Goal: Transaction & Acquisition: Purchase product/service

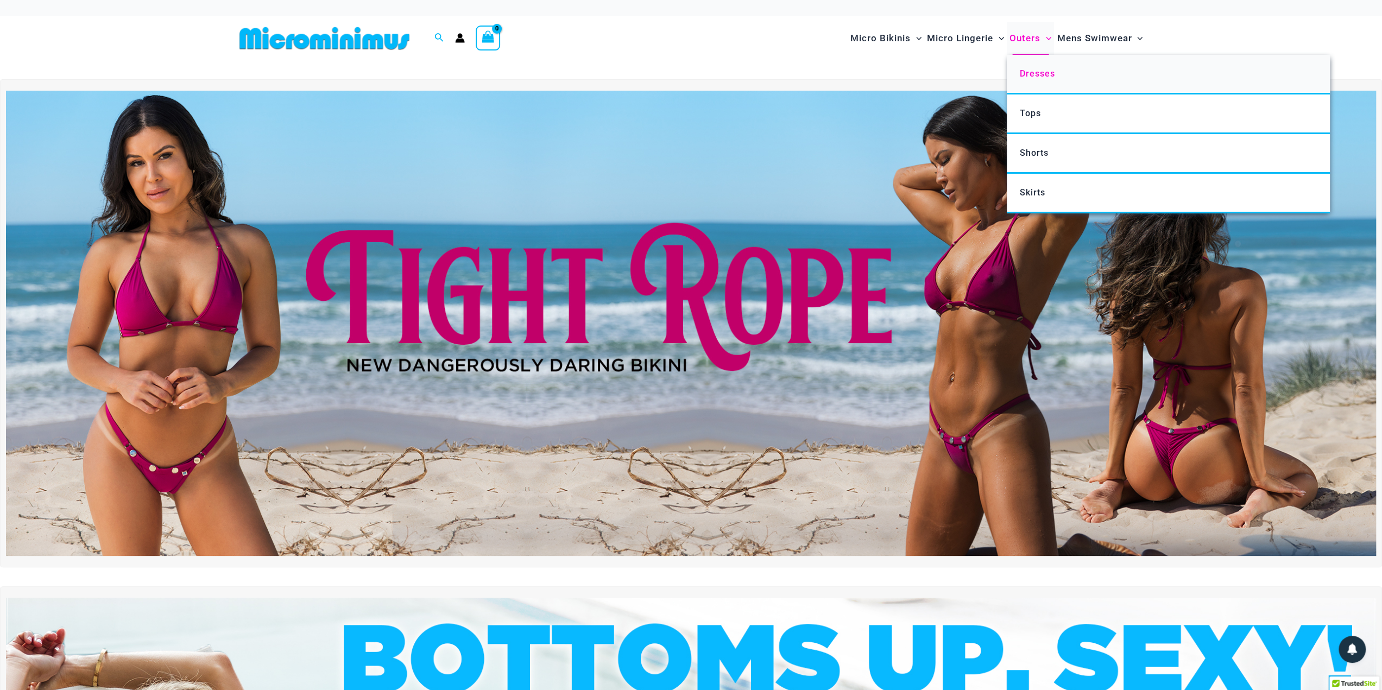
click at [1033, 71] on span "Dresses" at bounding box center [1037, 73] width 35 height 10
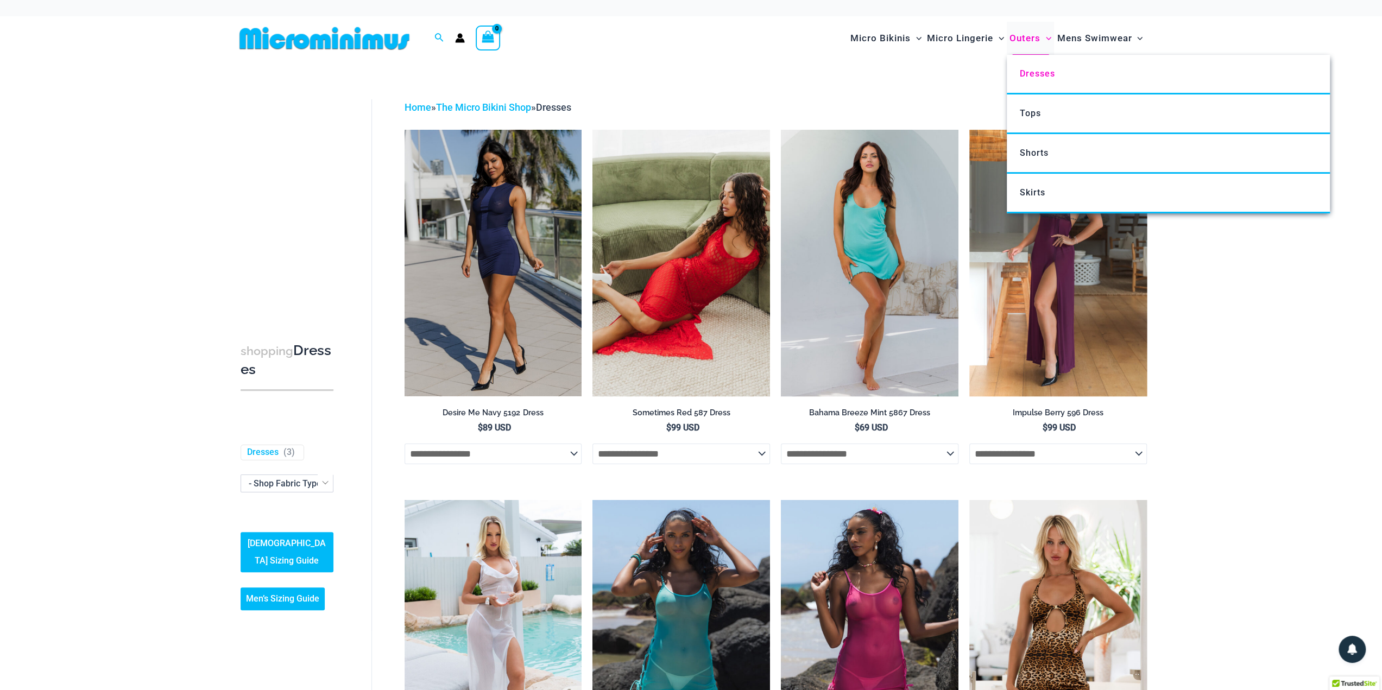
click at [1031, 36] on span "Outers" at bounding box center [1025, 38] width 31 height 28
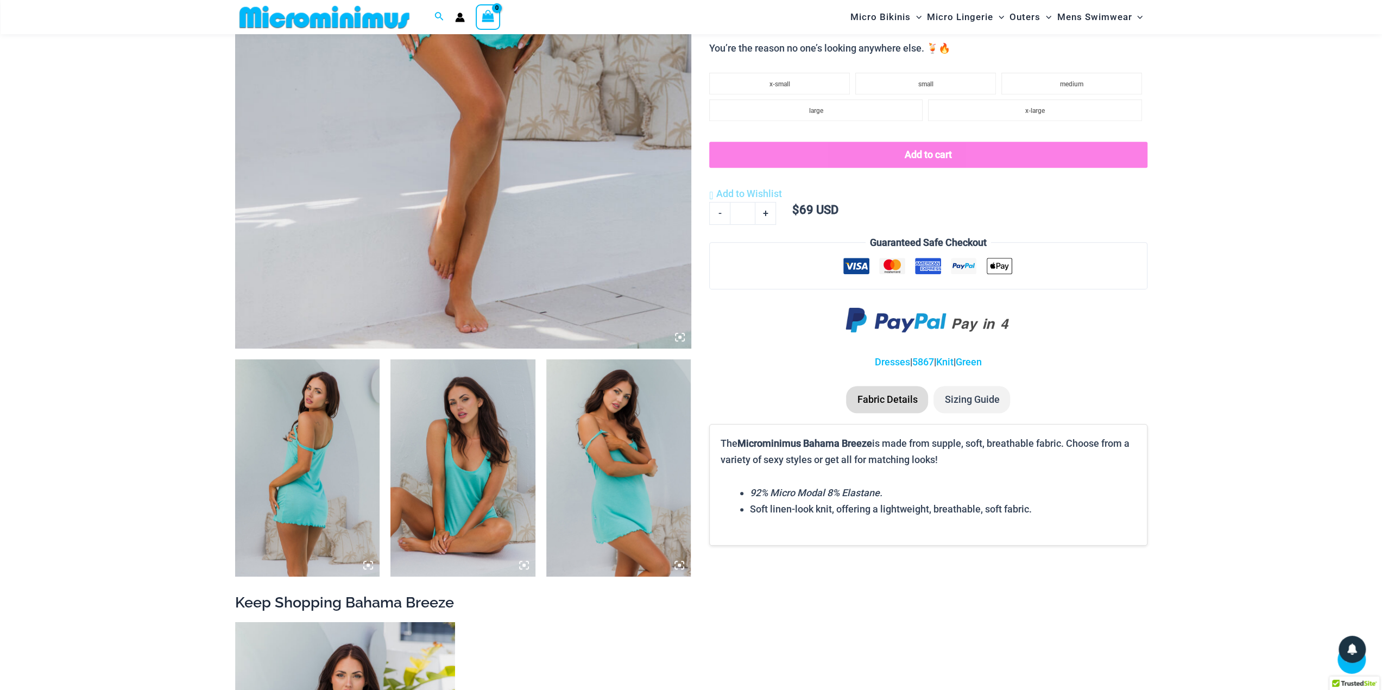
scroll to position [316, 0]
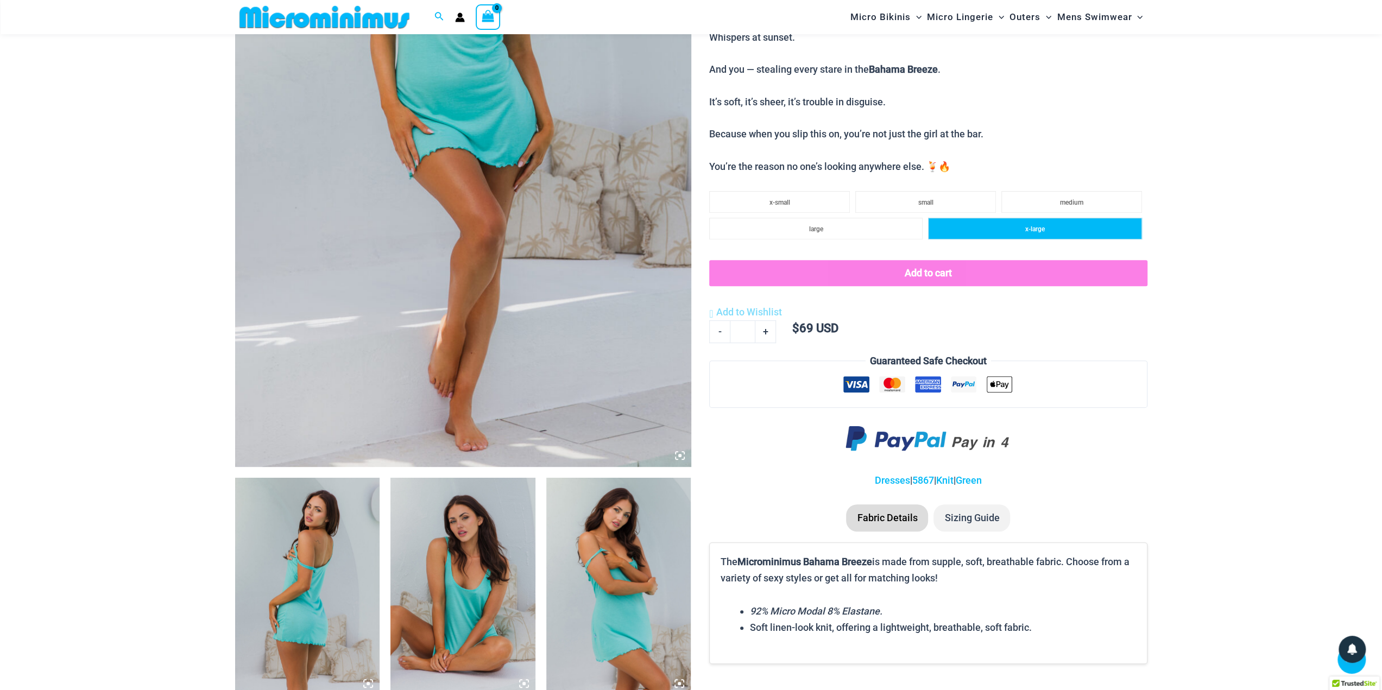
click at [1094, 233] on li "x-large" at bounding box center [1034, 229] width 213 height 22
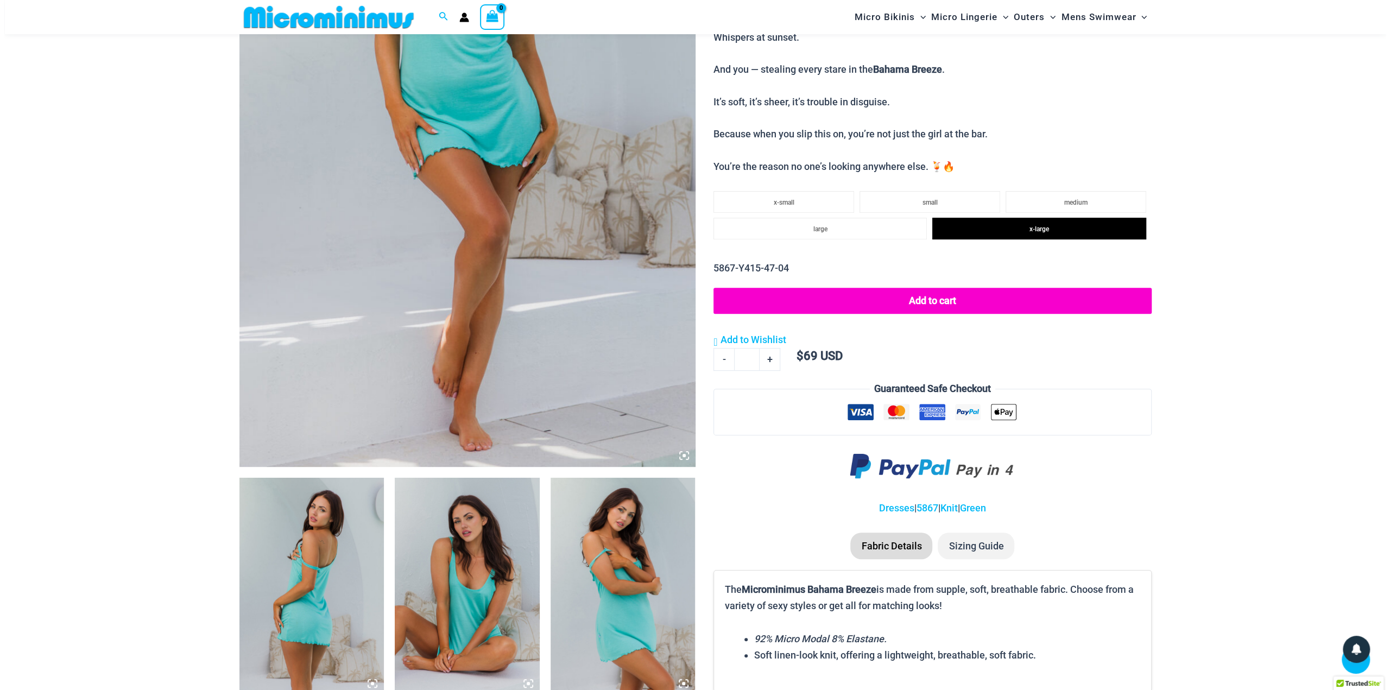
scroll to position [533, 0]
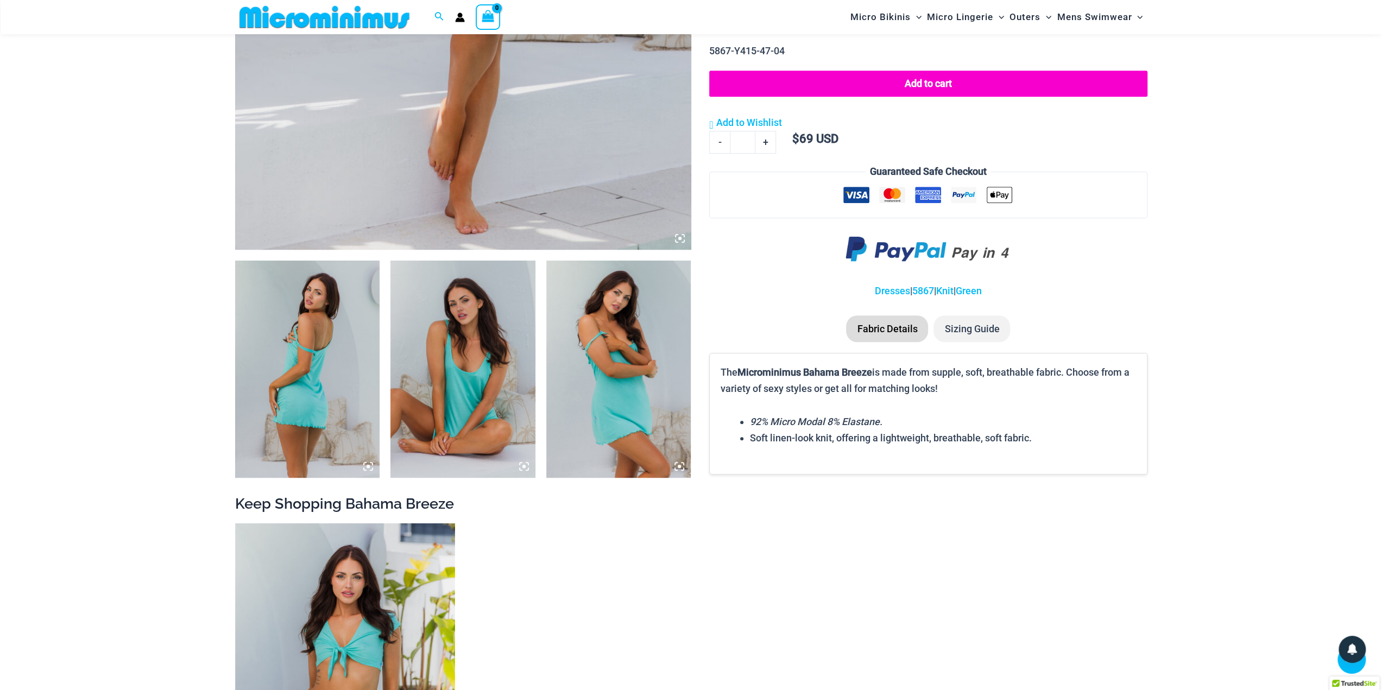
click at [973, 330] on li "Sizing Guide" at bounding box center [972, 329] width 77 height 27
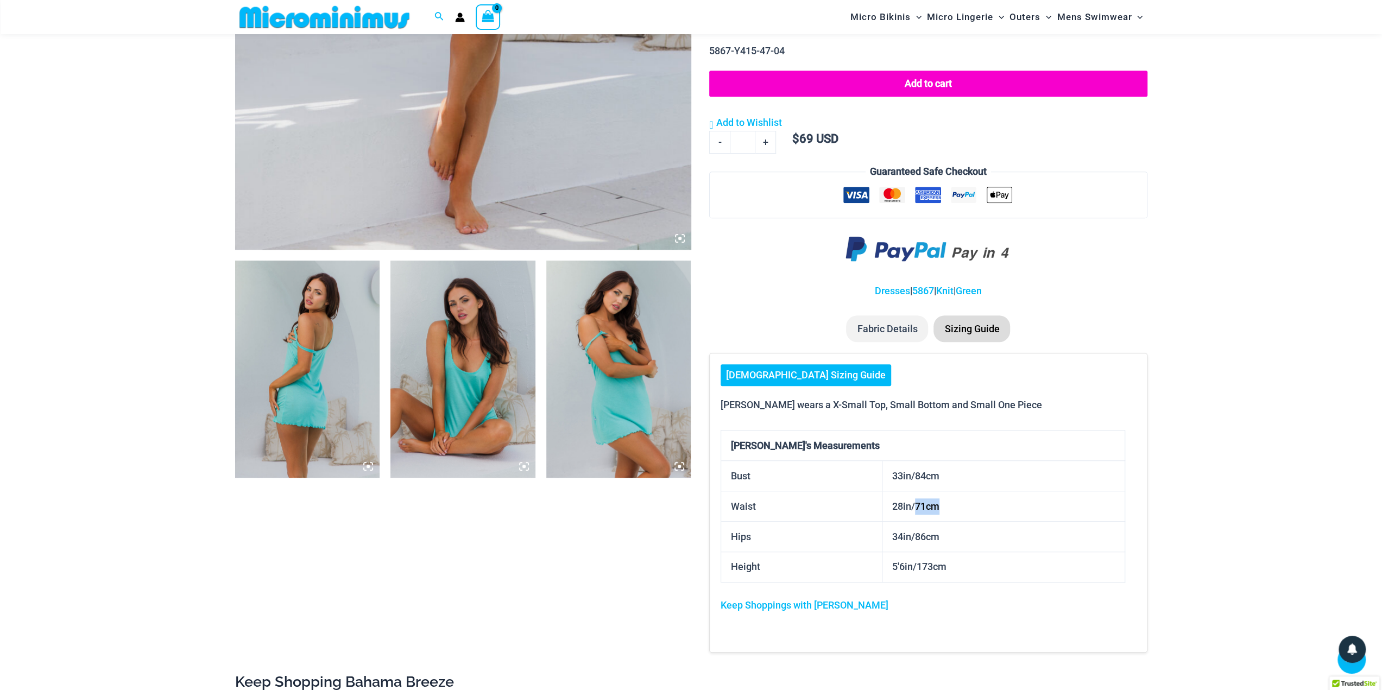
drag, startPoint x: 916, startPoint y: 505, endPoint x: 941, endPoint y: 506, distance: 25.6
click at [941, 506] on td "28in/71cm" at bounding box center [1004, 507] width 243 height 30
click at [773, 372] on link "[DEMOGRAPHIC_DATA] Sizing Guide" at bounding box center [806, 375] width 171 height 22
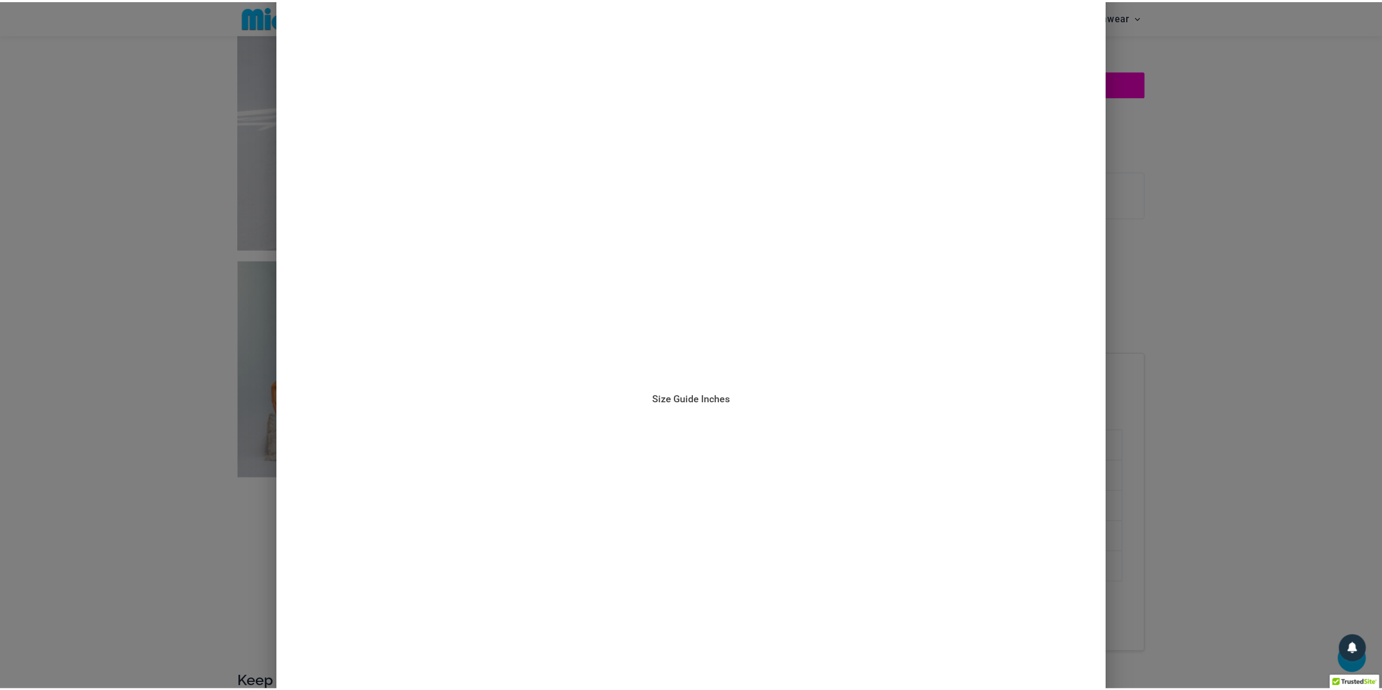
scroll to position [434, 0]
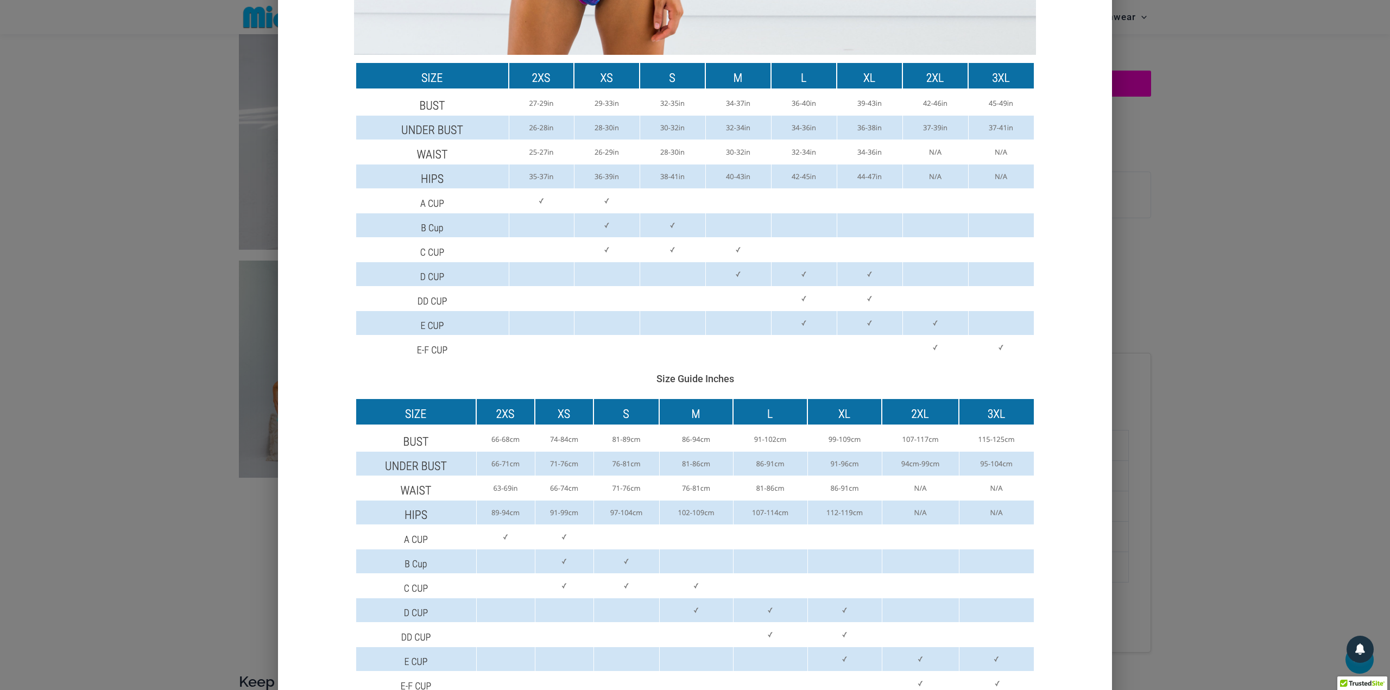
click at [1273, 406] on div "Size Guide Size Guide Inches Size Guide Centimeters" at bounding box center [695, 345] width 1390 height 690
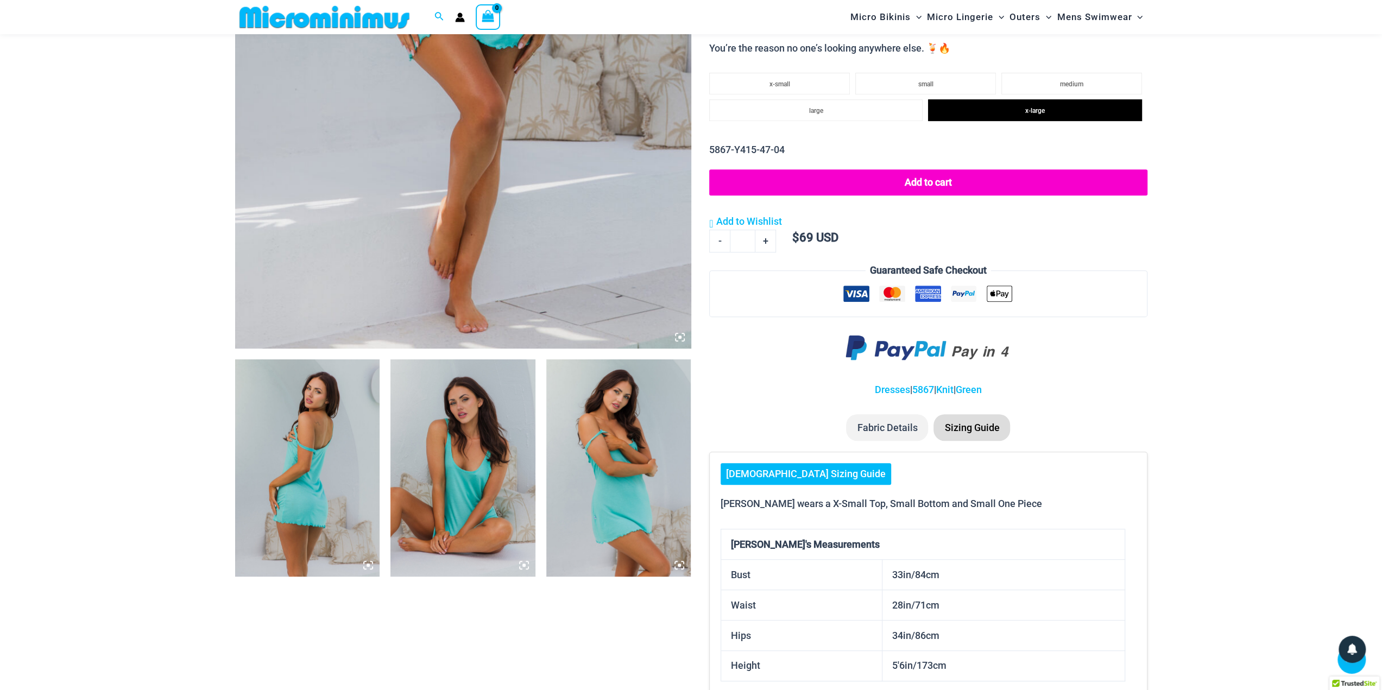
click at [282, 485] on img at bounding box center [307, 468] width 145 height 217
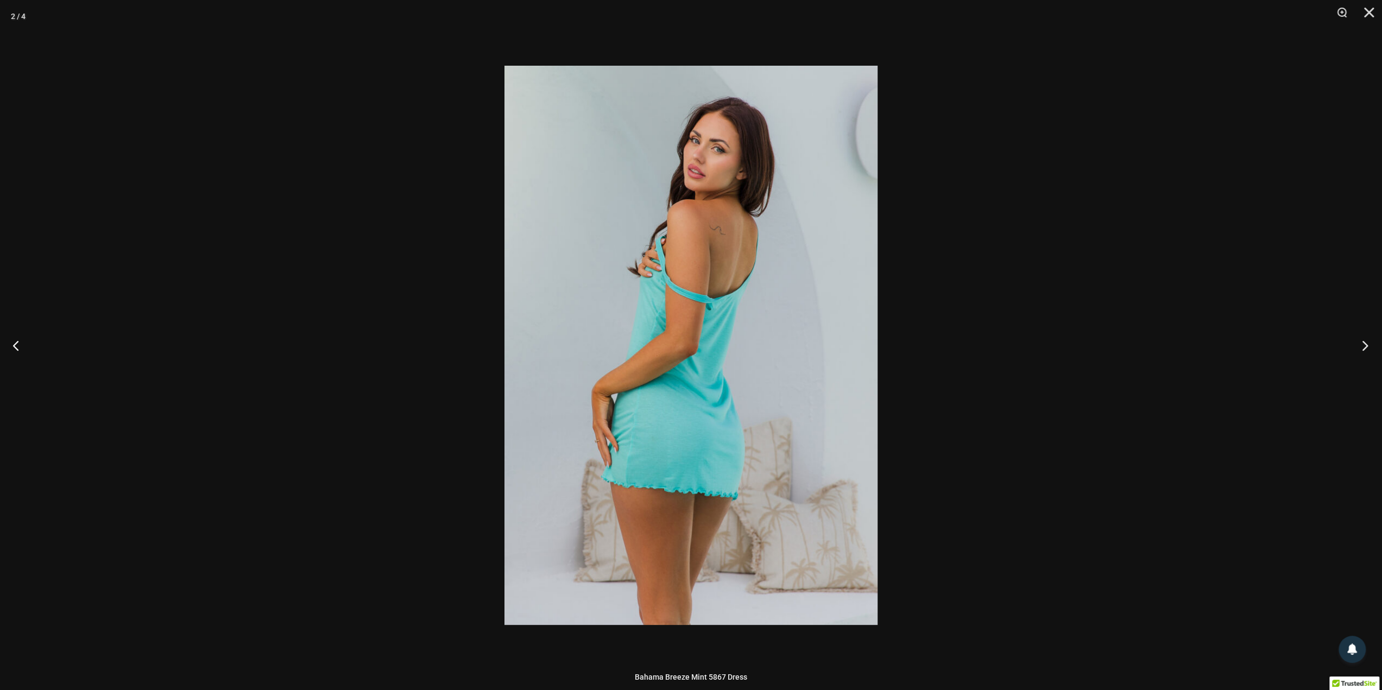
click at [1363, 347] on button "Next" at bounding box center [1361, 345] width 41 height 54
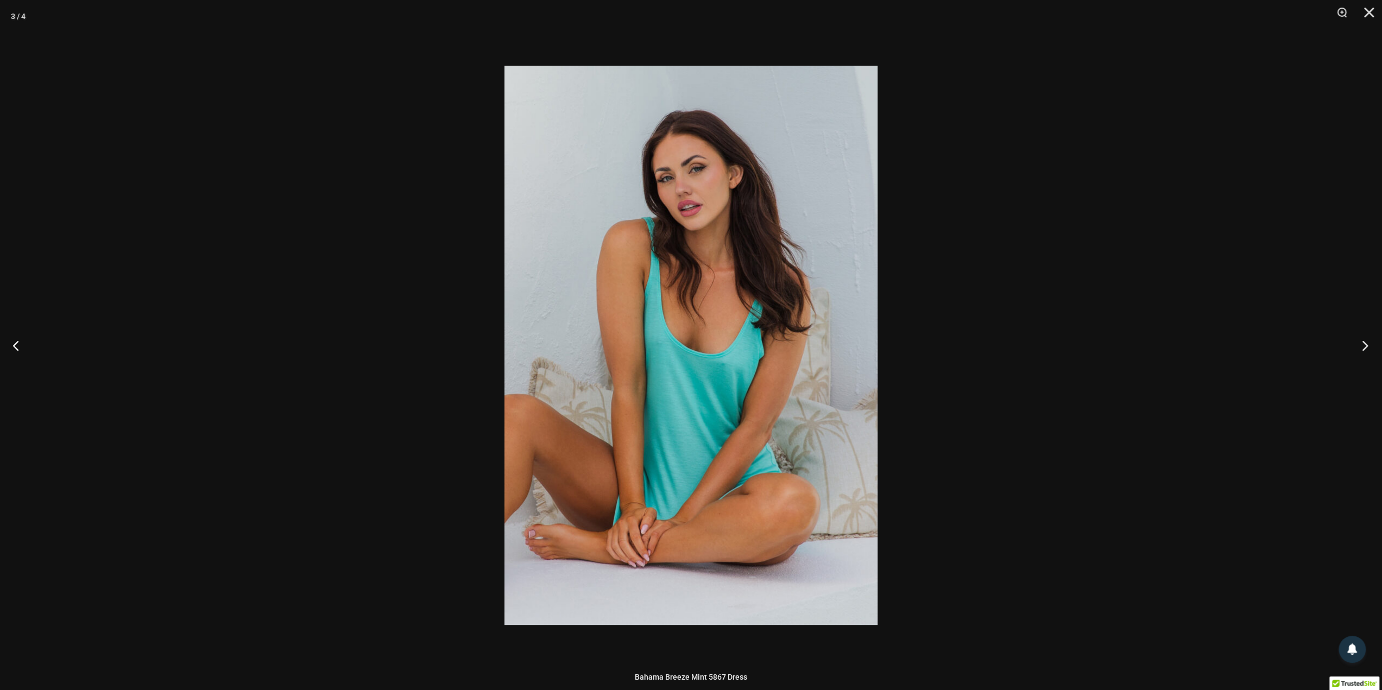
click at [1363, 347] on button "Next" at bounding box center [1361, 345] width 41 height 54
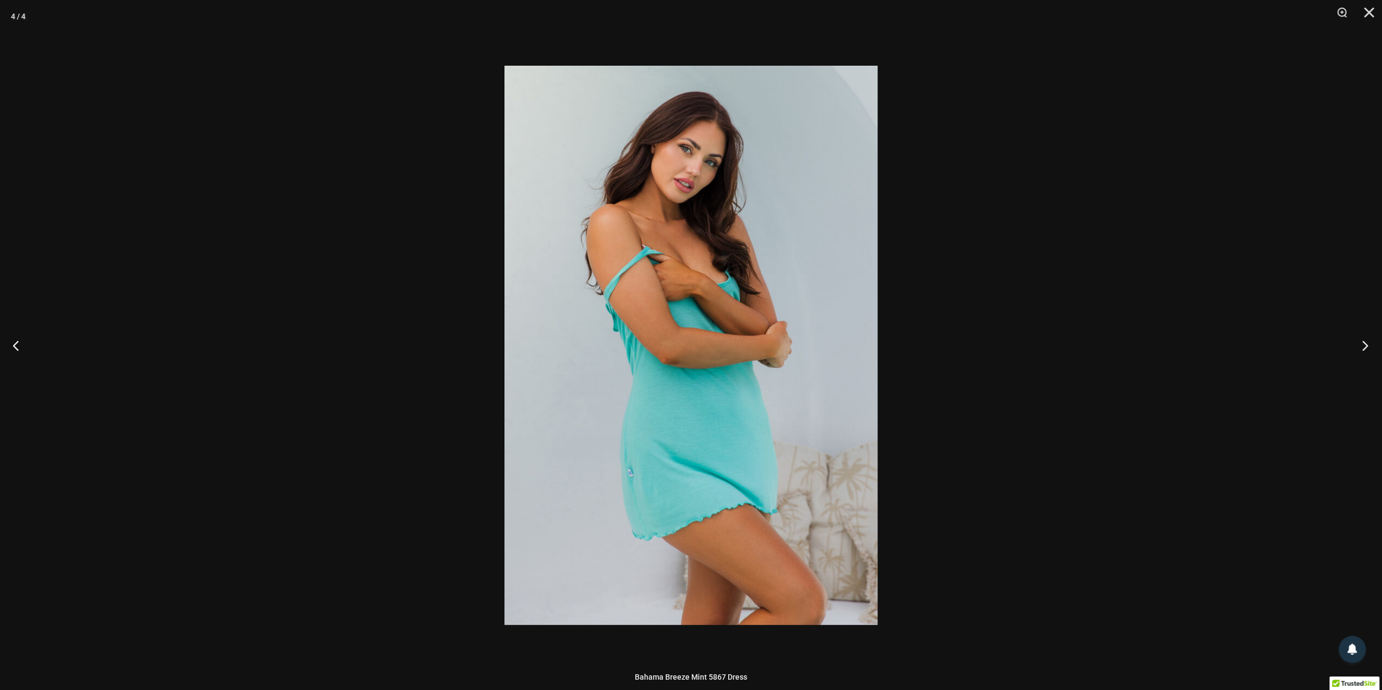
click at [1363, 347] on button "Next" at bounding box center [1361, 345] width 41 height 54
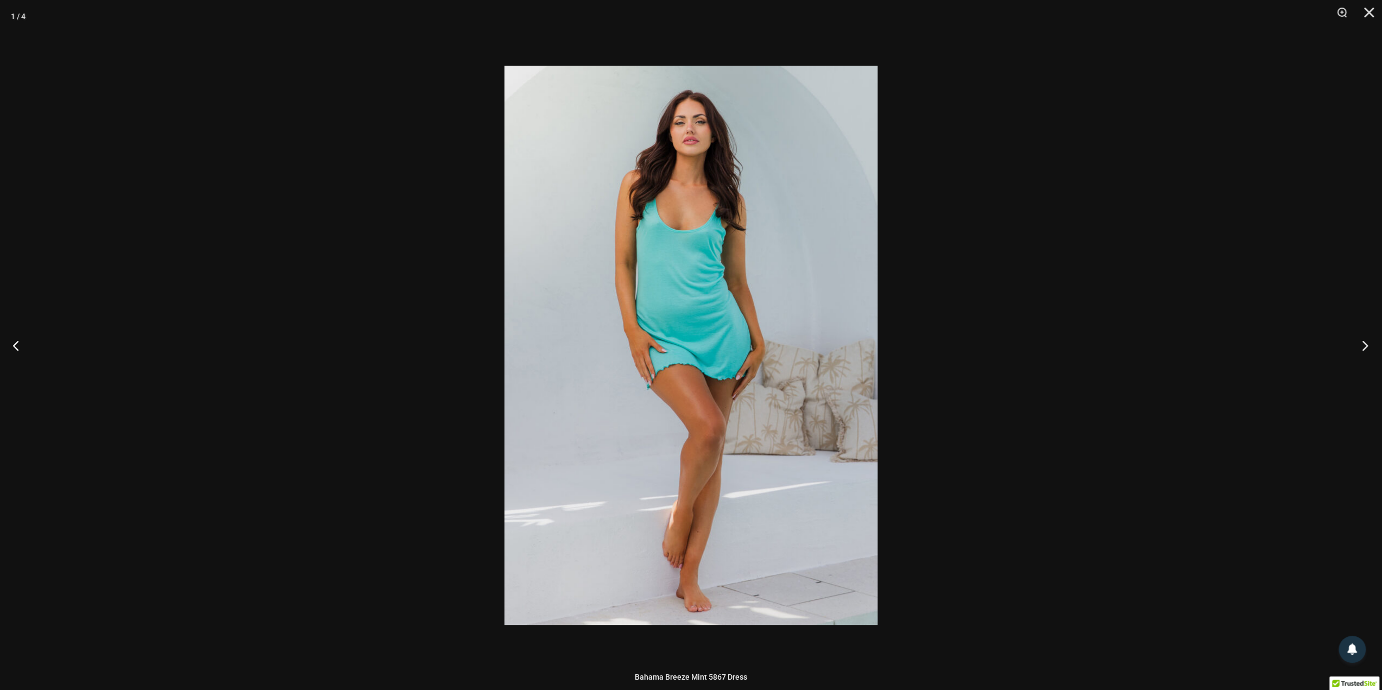
click at [1363, 345] on button "Next" at bounding box center [1361, 345] width 41 height 54
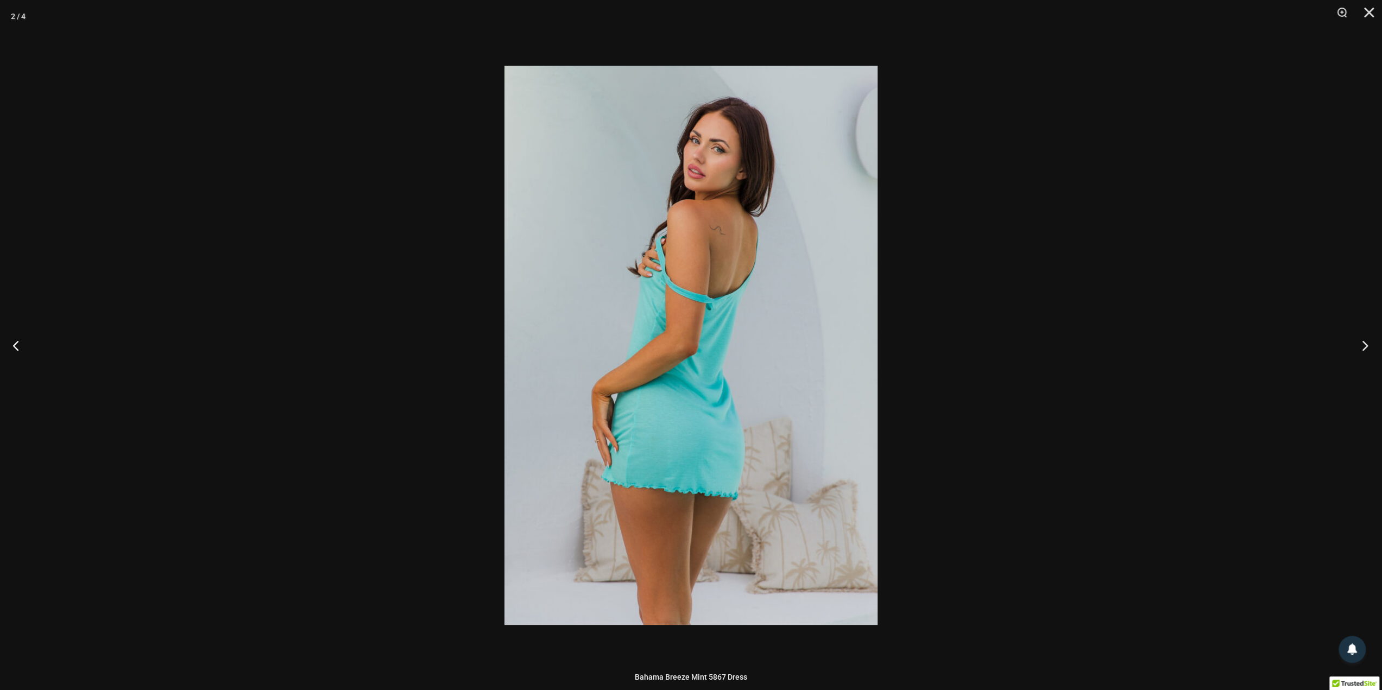
click at [1363, 345] on button "Next" at bounding box center [1361, 345] width 41 height 54
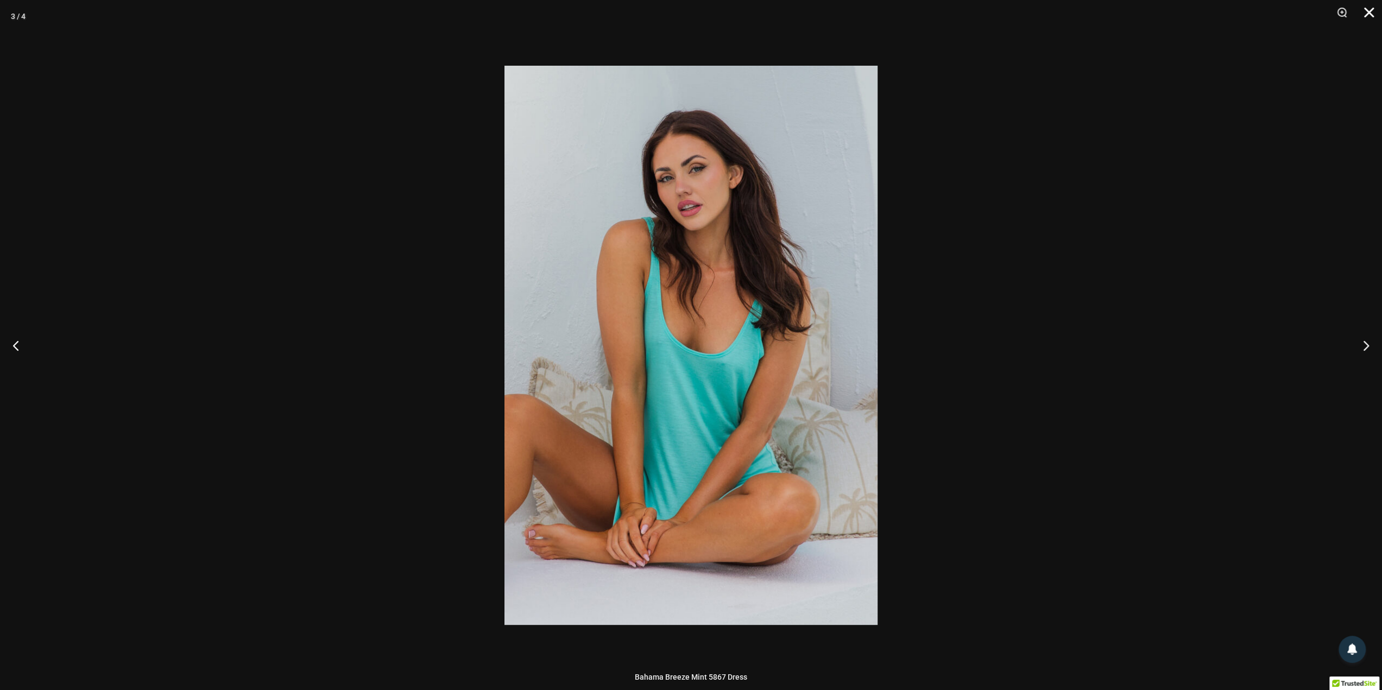
click at [1370, 14] on button "Close" at bounding box center [1365, 16] width 27 height 33
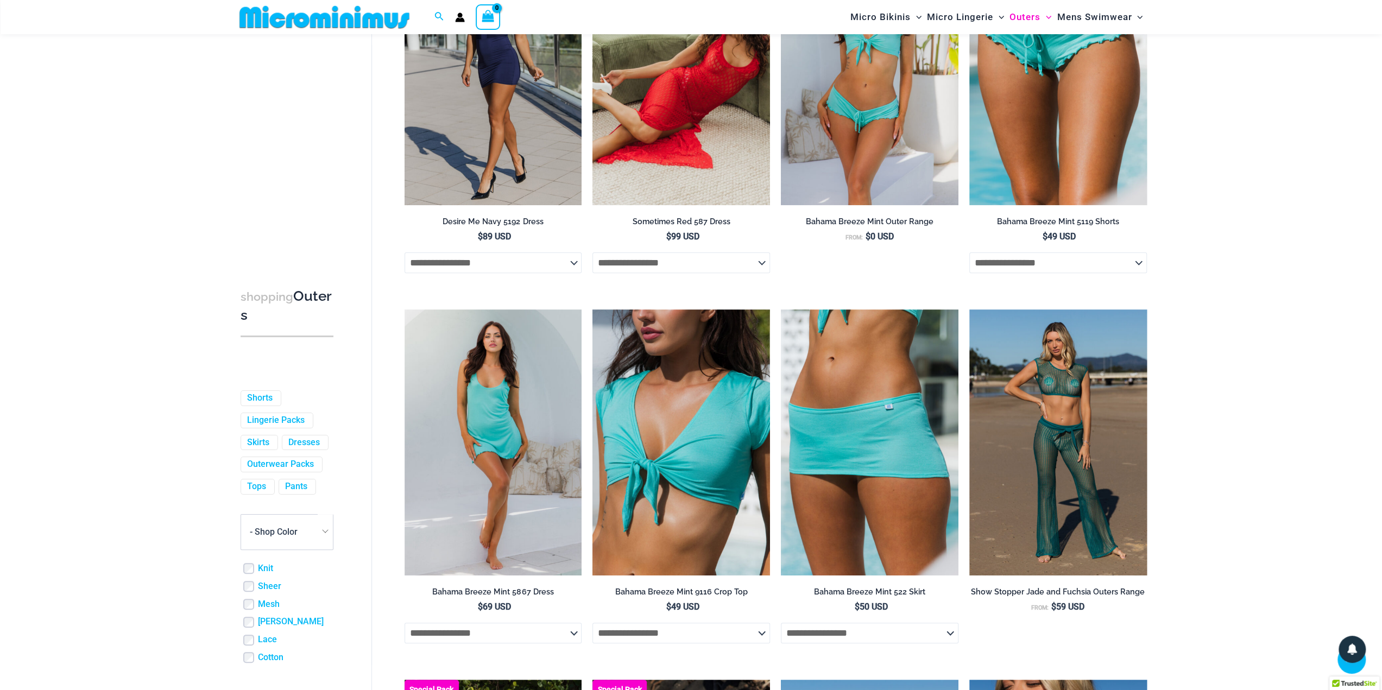
scroll to position [154, 0]
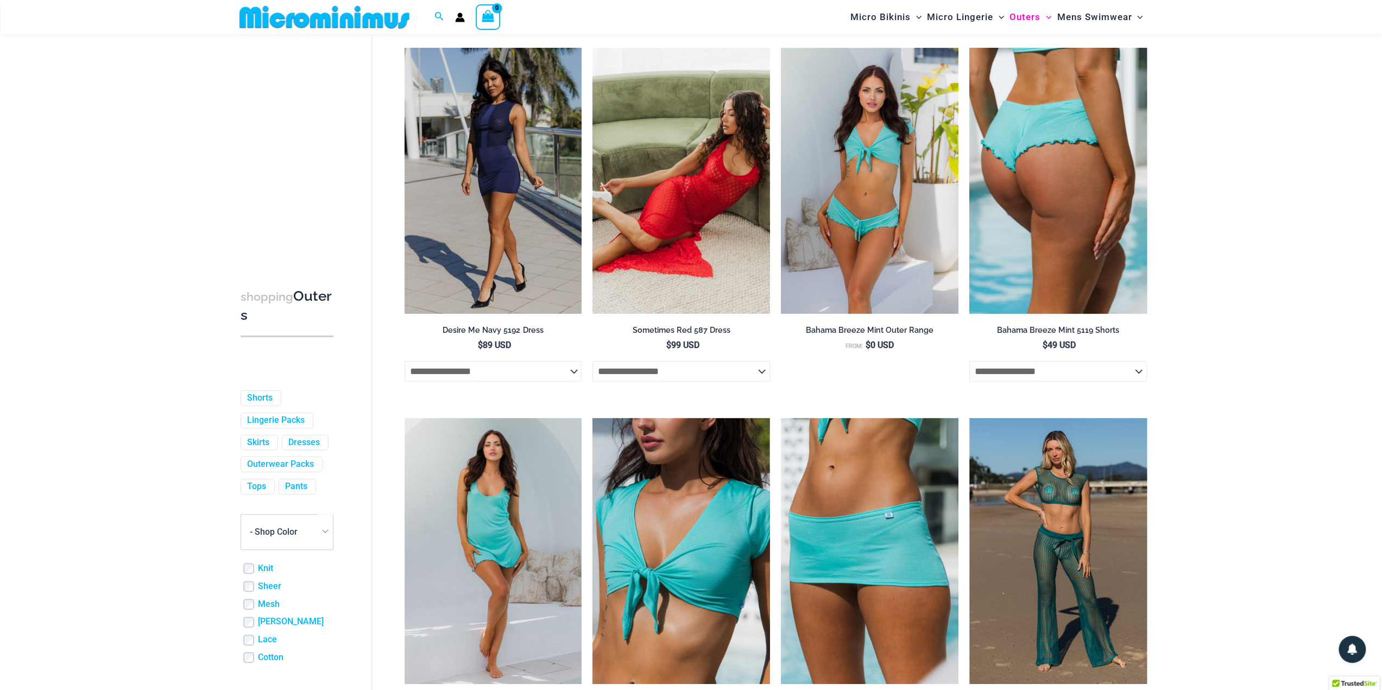
drag, startPoint x: 1070, startPoint y: 209, endPoint x: 1122, endPoint y: 215, distance: 52.0
click at [1122, 215] on img at bounding box center [1058, 181] width 178 height 266
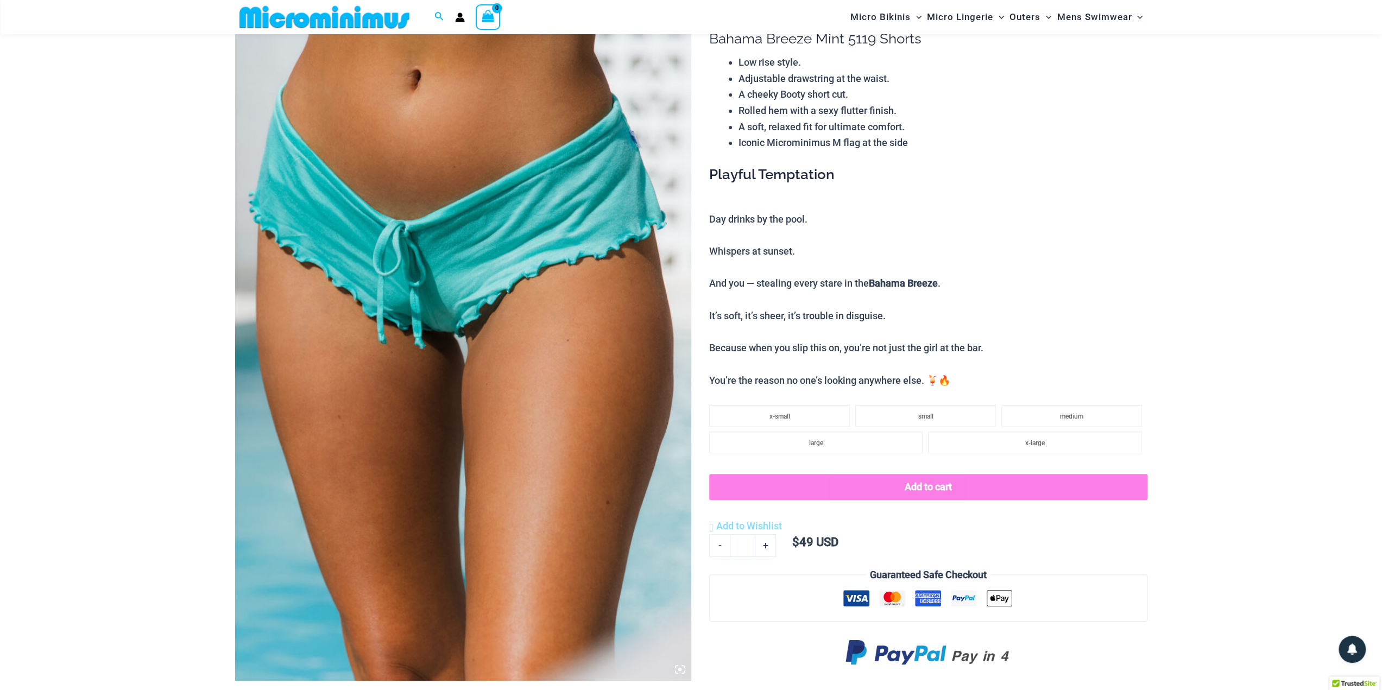
scroll to position [100, 0]
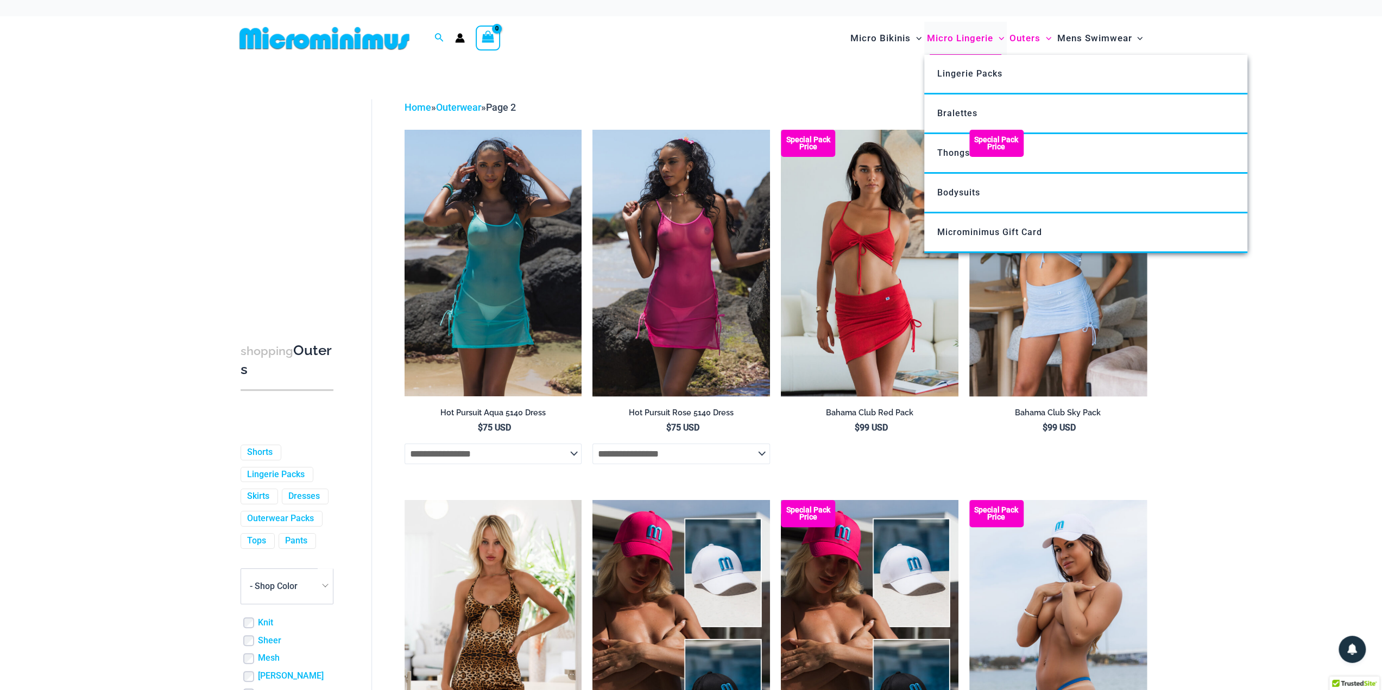
click at [964, 36] on span "Micro Lingerie" at bounding box center [960, 38] width 66 height 28
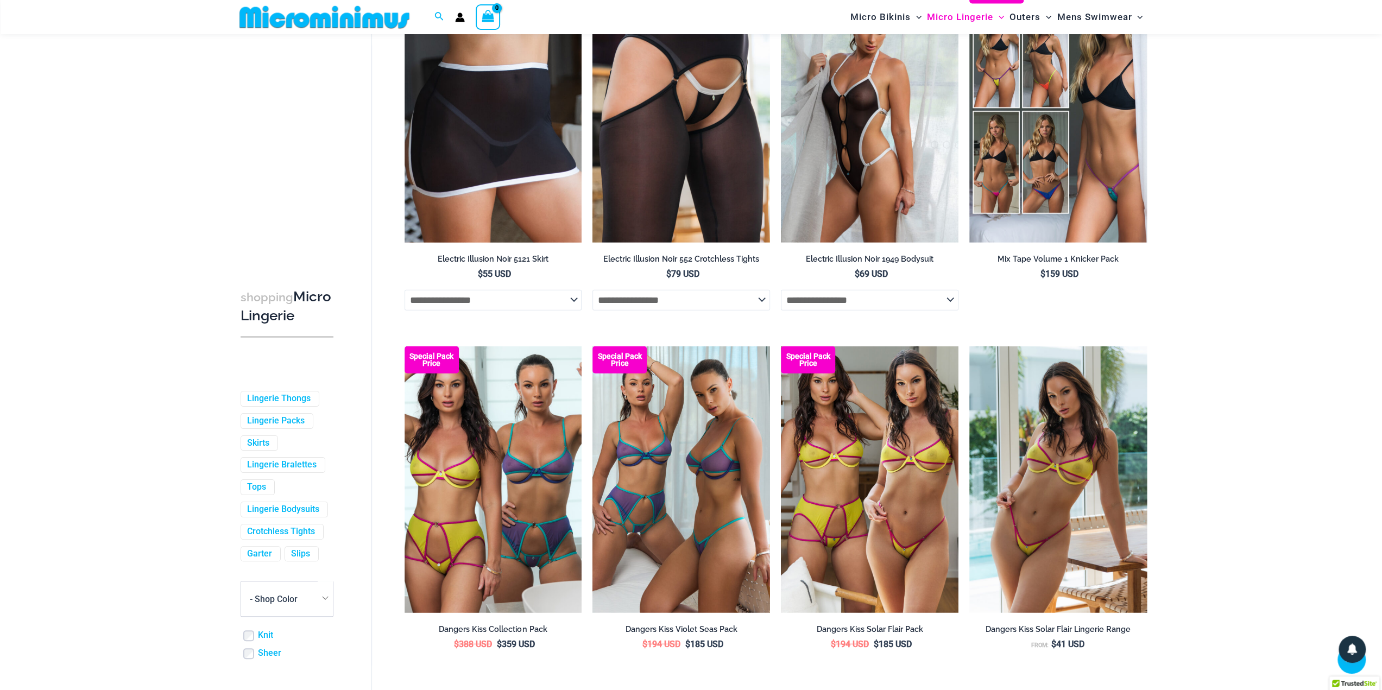
scroll to position [2554, 0]
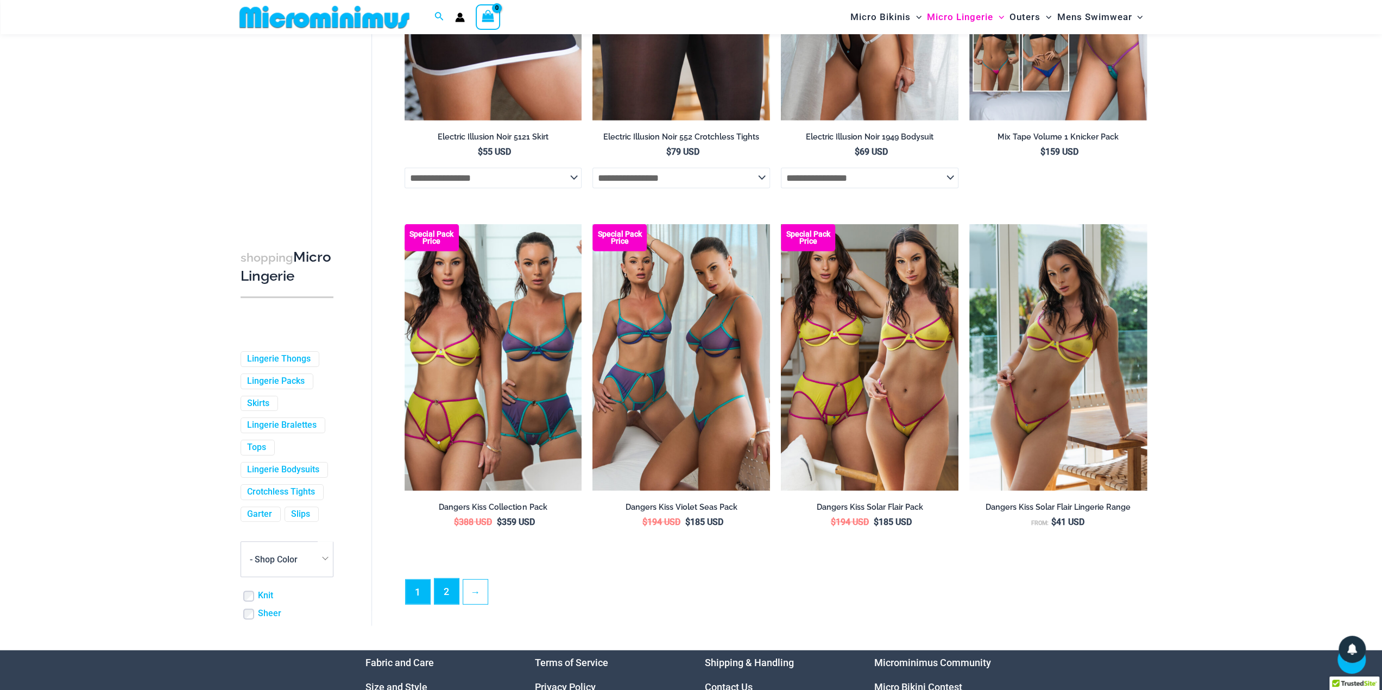
click at [445, 601] on link "2" at bounding box center [446, 592] width 24 height 26
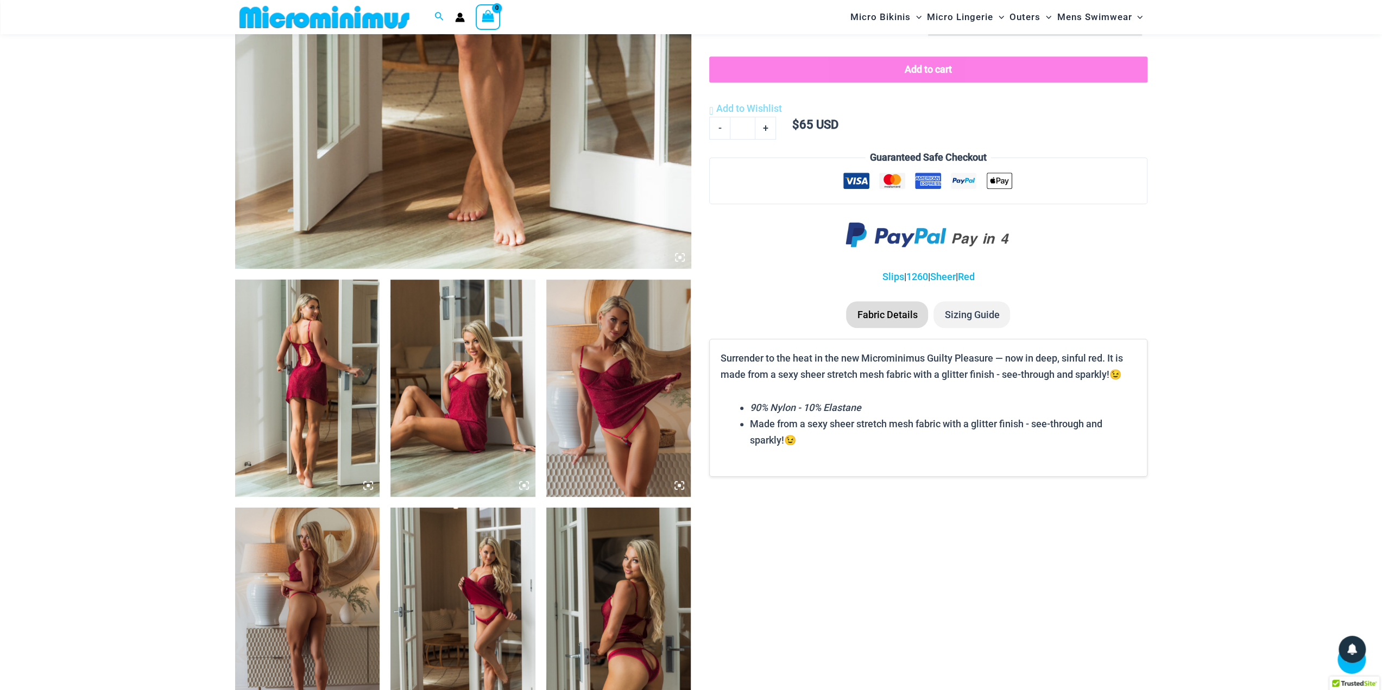
scroll to position [695, 0]
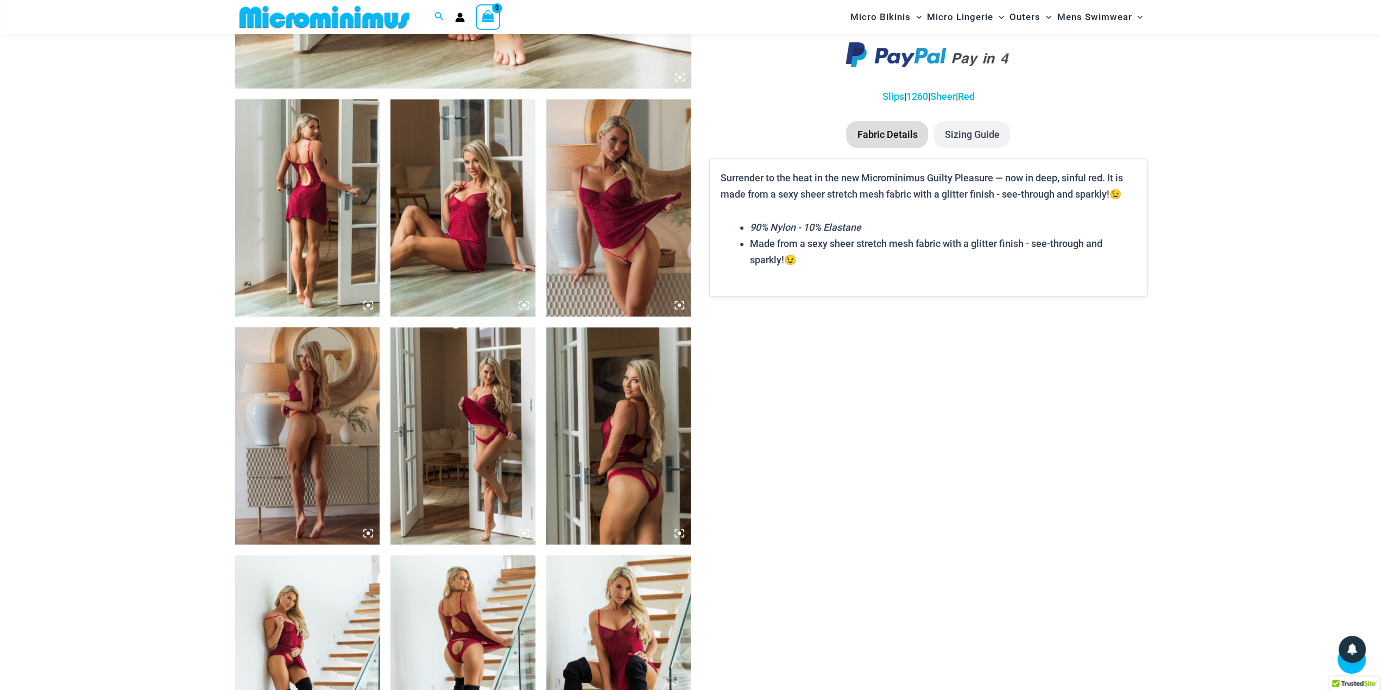
click at [332, 243] on img at bounding box center [307, 207] width 145 height 217
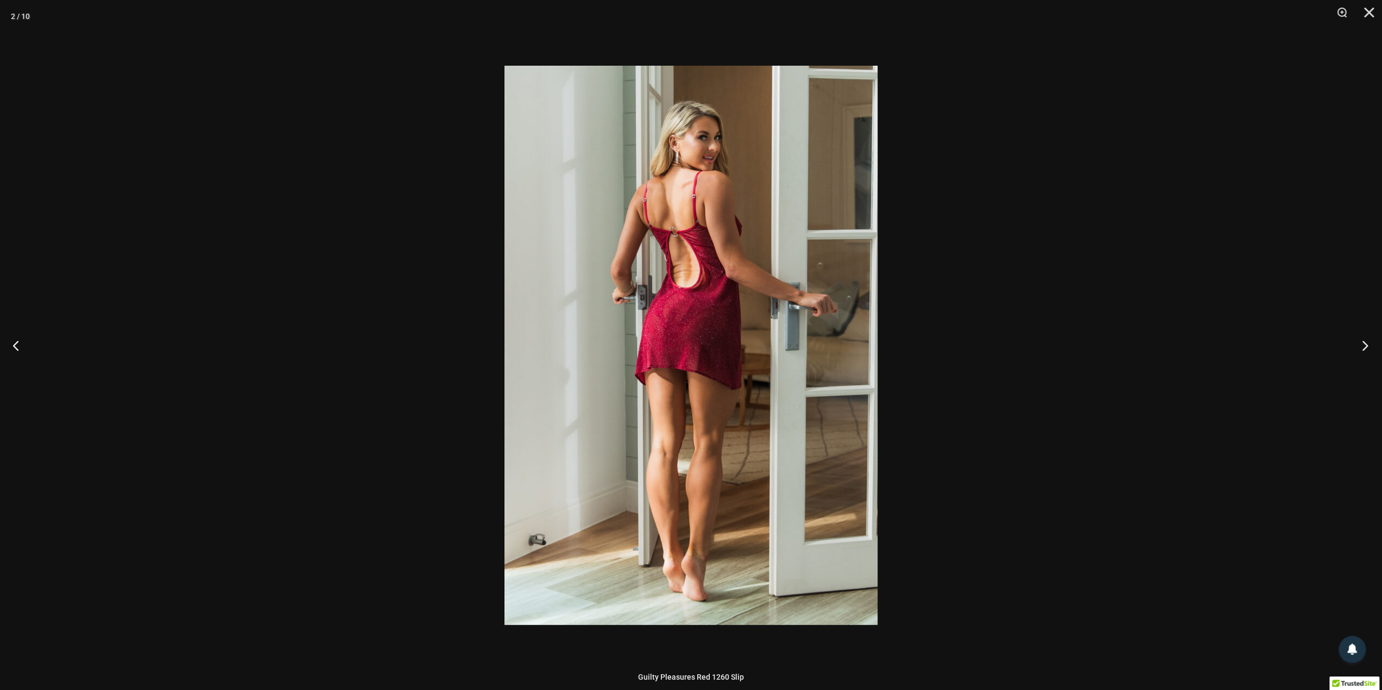
click at [1368, 347] on button "Next" at bounding box center [1361, 345] width 41 height 54
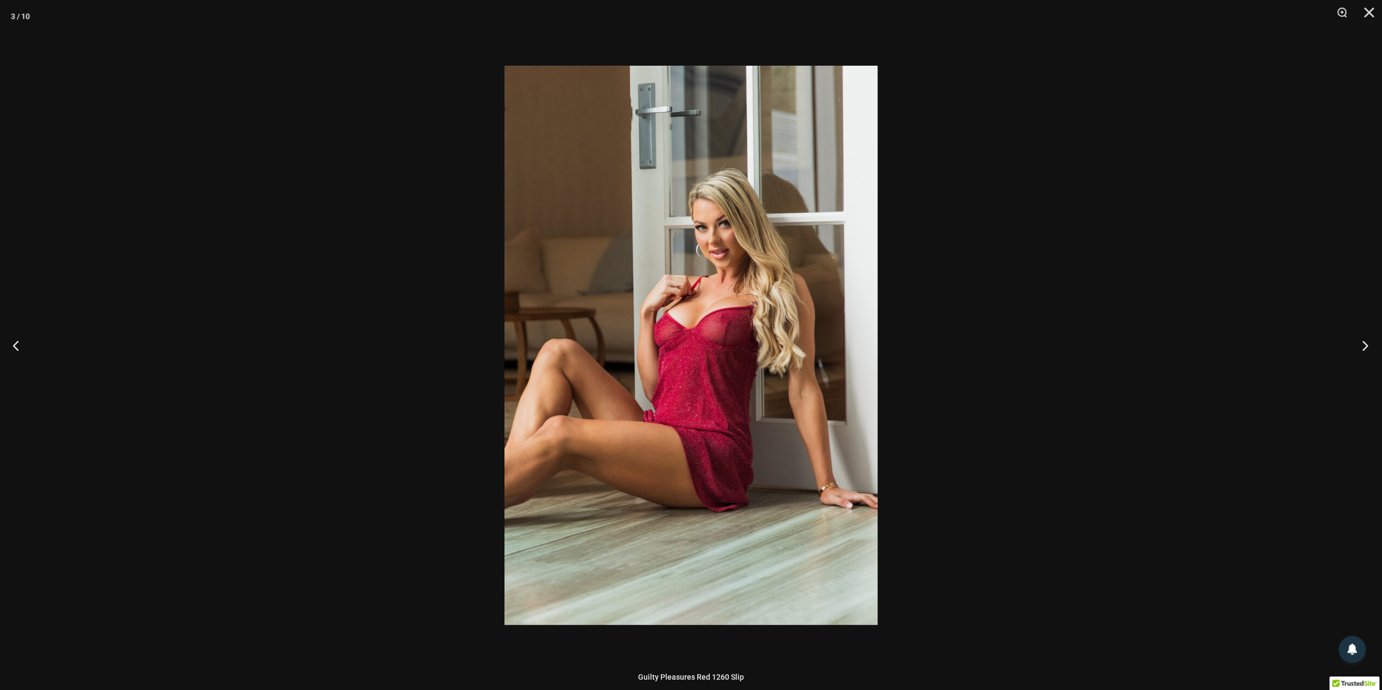
click at [1368, 347] on button "Next" at bounding box center [1361, 345] width 41 height 54
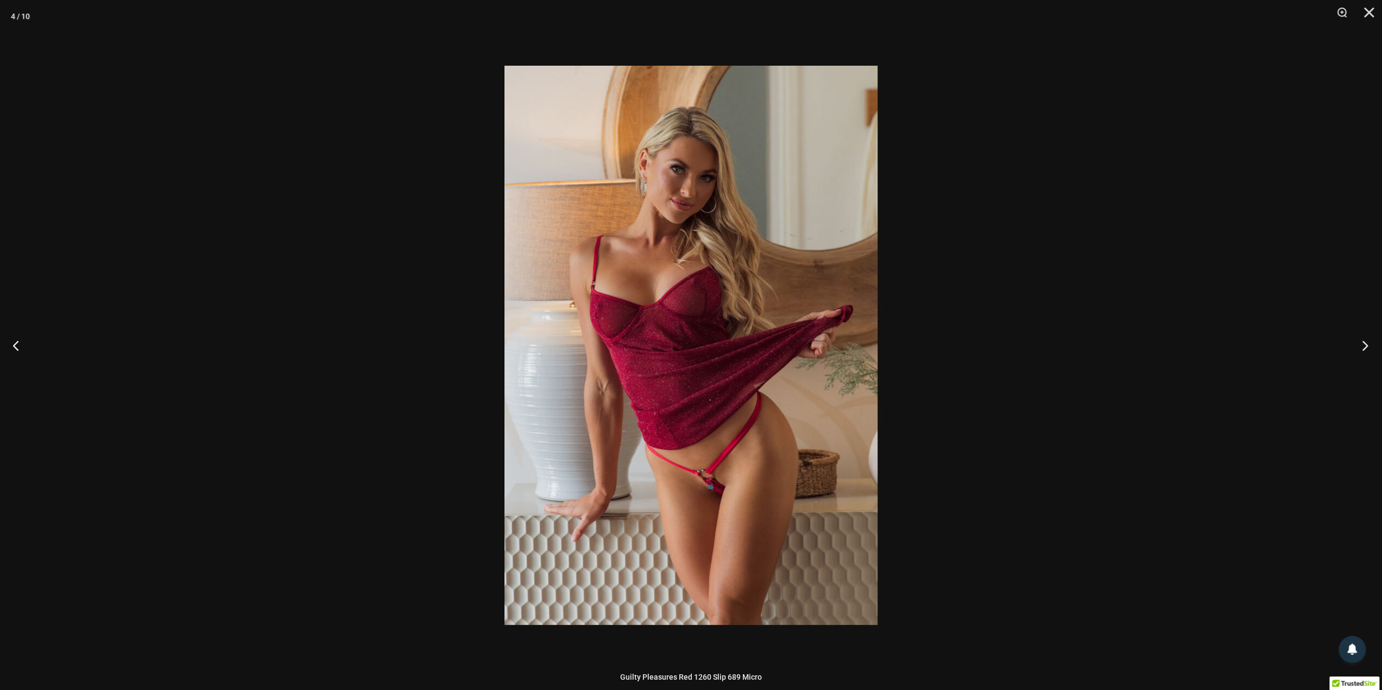
click at [1368, 347] on button "Next" at bounding box center [1361, 345] width 41 height 54
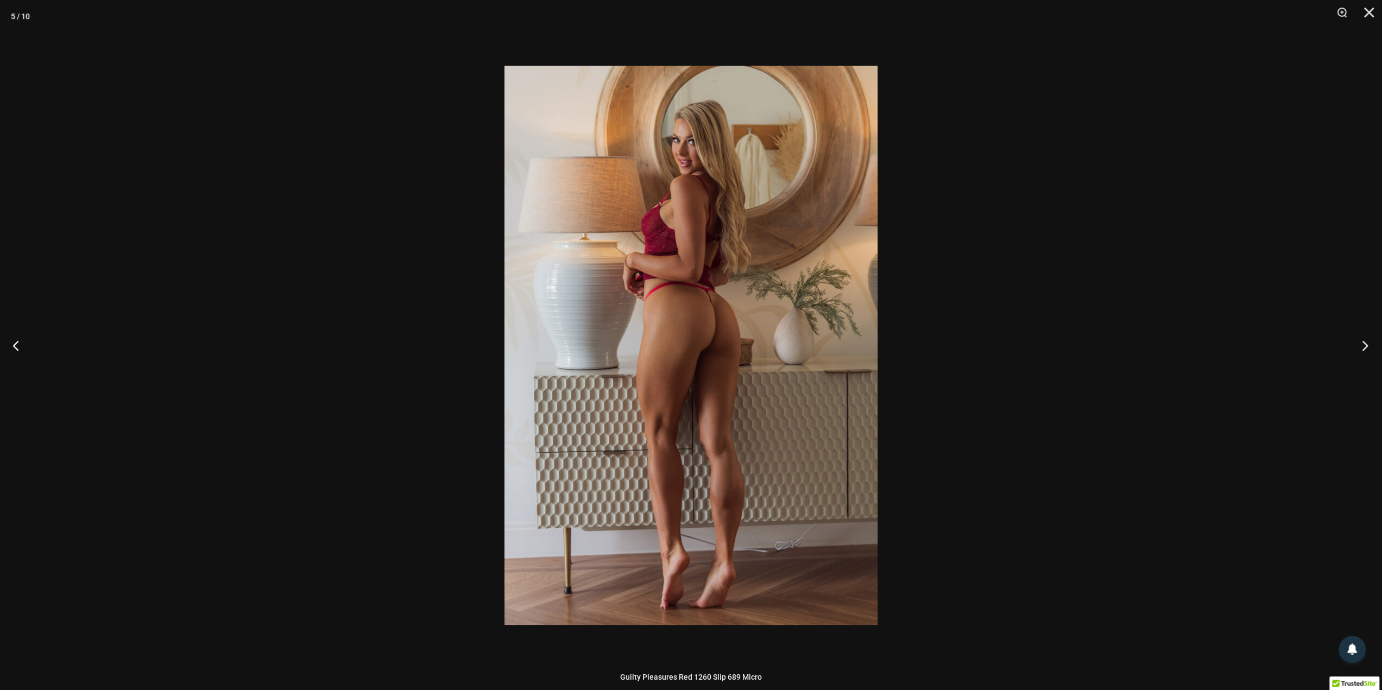
click at [1368, 347] on button "Next" at bounding box center [1361, 345] width 41 height 54
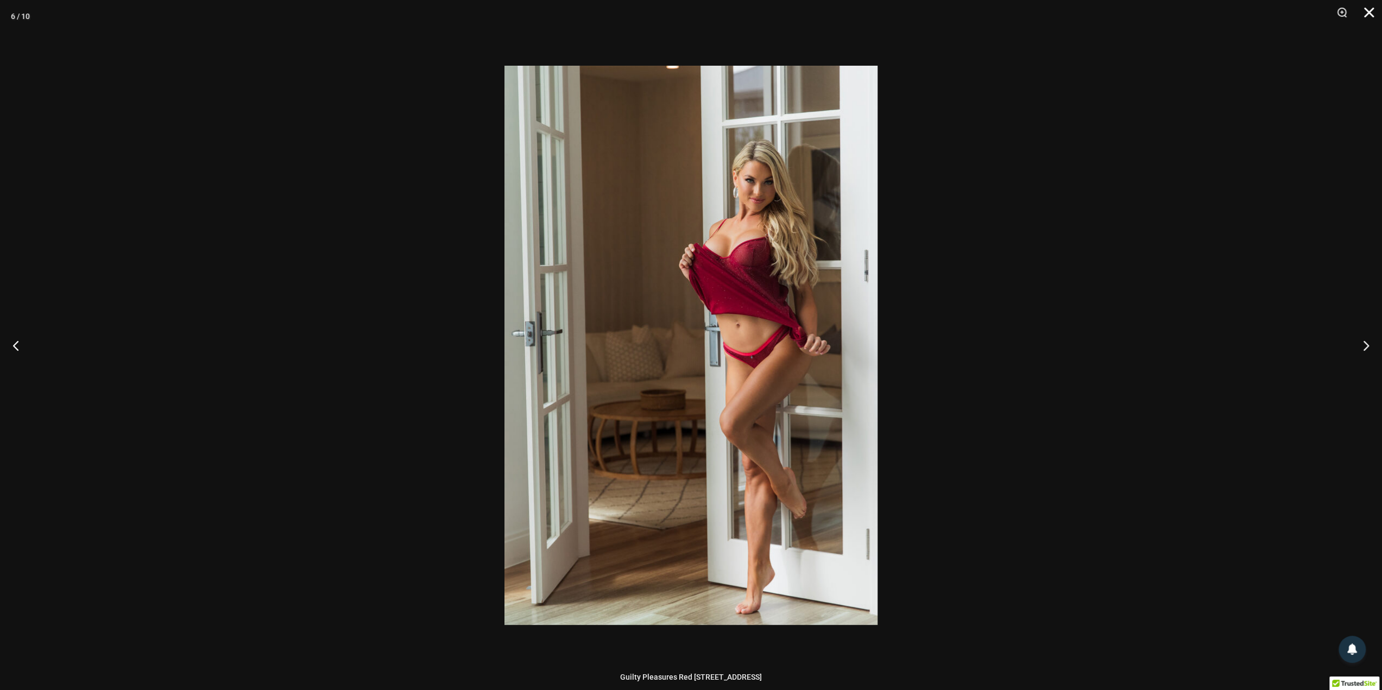
click at [1371, 10] on button "Close" at bounding box center [1365, 16] width 27 height 33
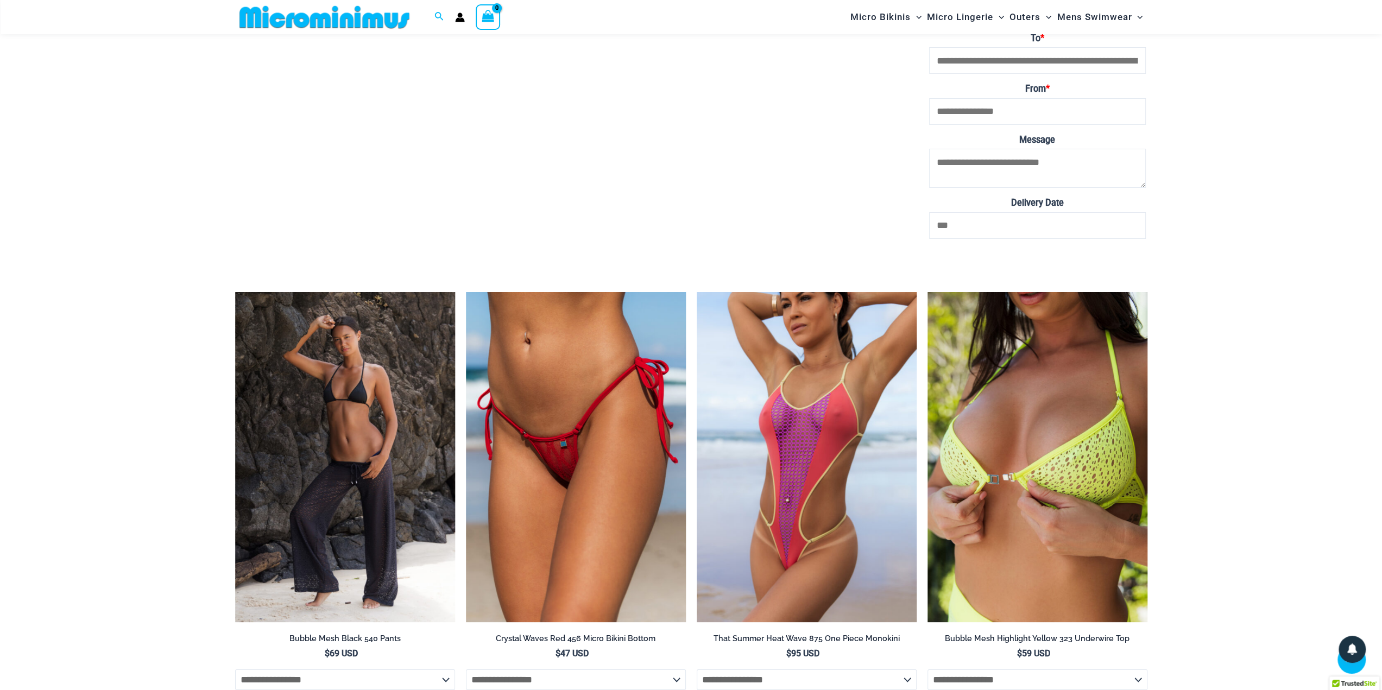
scroll to position [3702, 0]
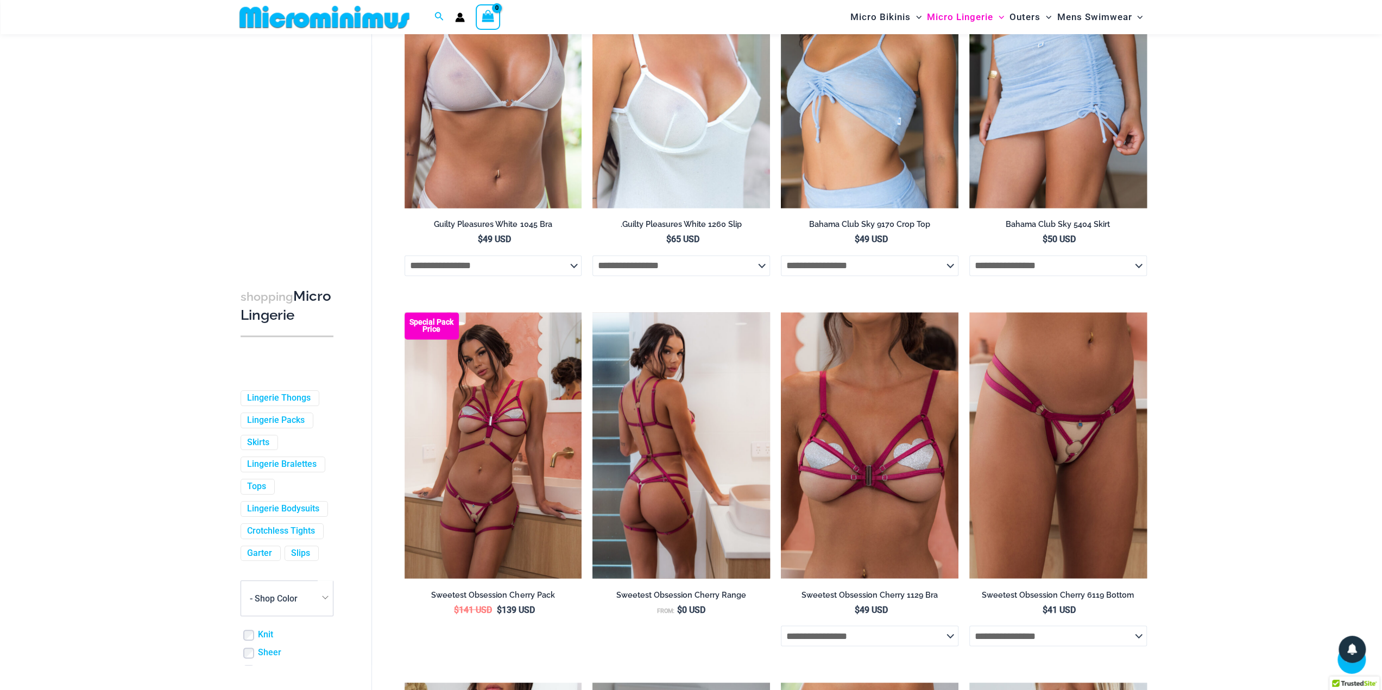
scroll to position [1567, 0]
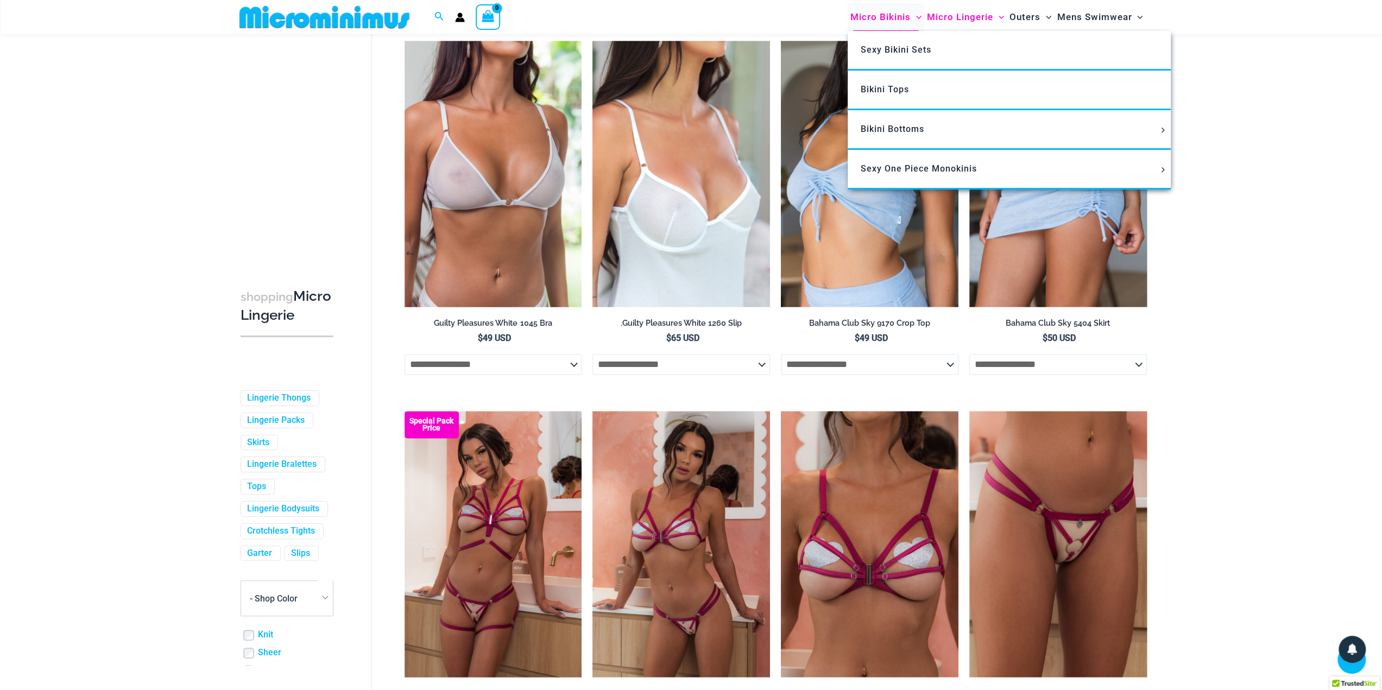
click at [890, 18] on span "Micro Bikinis" at bounding box center [880, 17] width 60 height 28
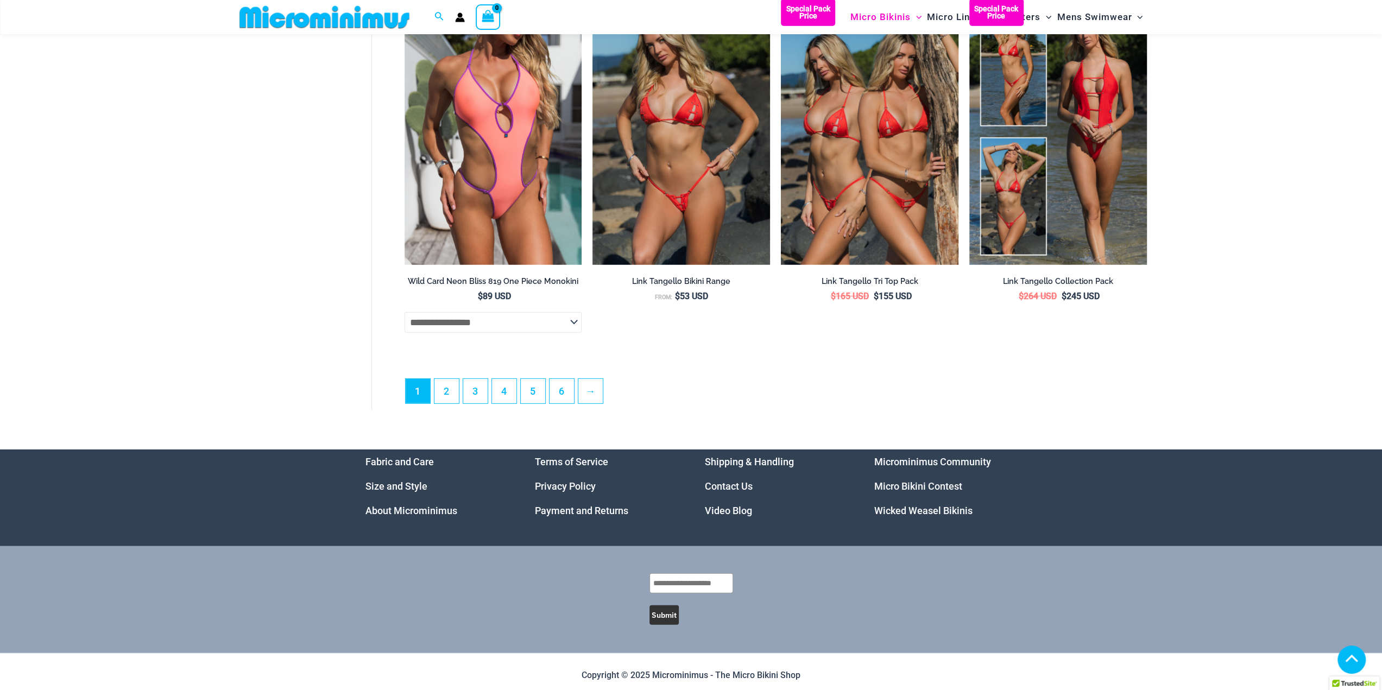
scroll to position [2977, 0]
click at [442, 397] on link "2" at bounding box center [446, 391] width 24 height 26
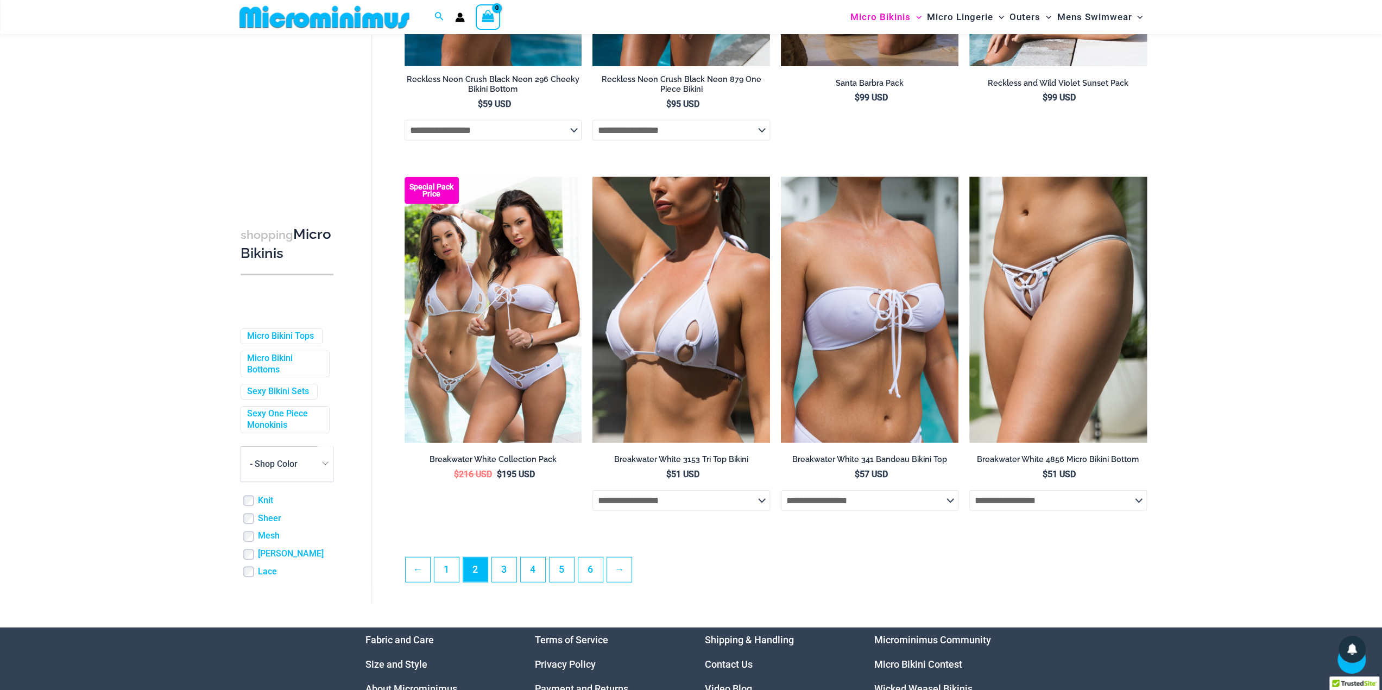
scroll to position [2706, 0]
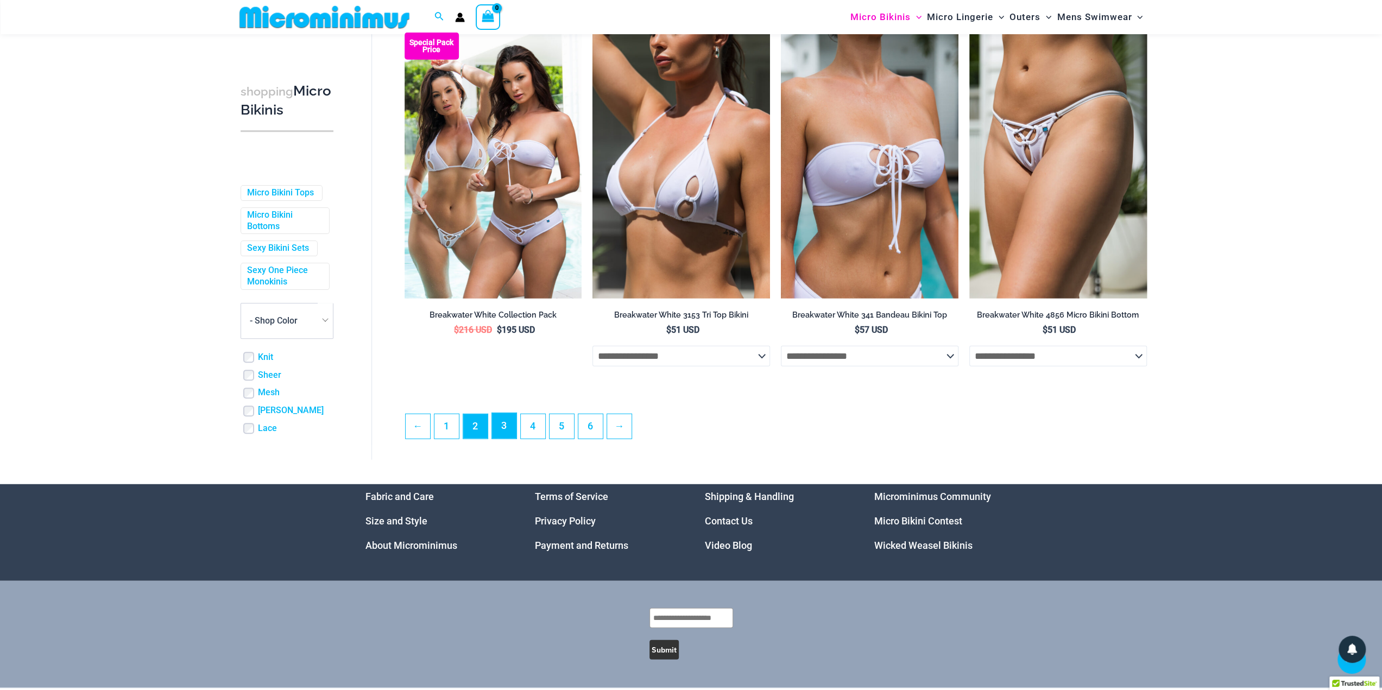
click at [507, 436] on link "3" at bounding box center [504, 426] width 24 height 26
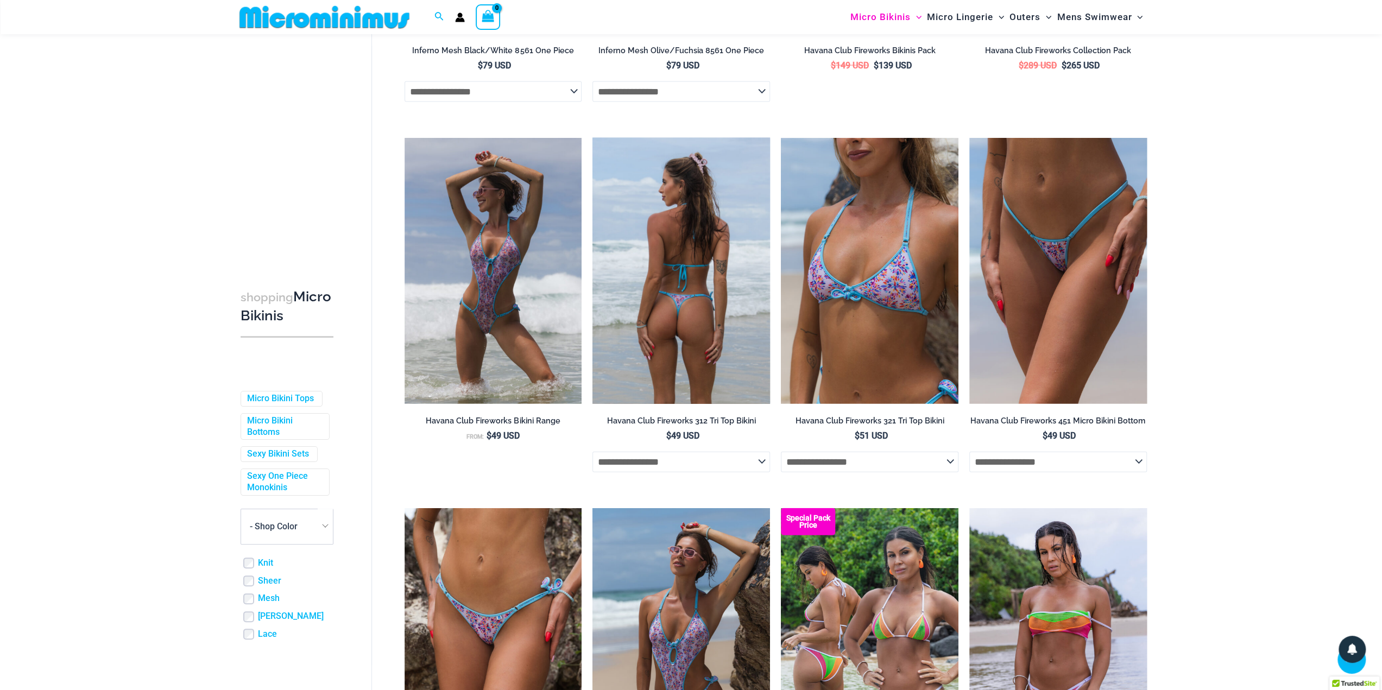
scroll to position [2543, 0]
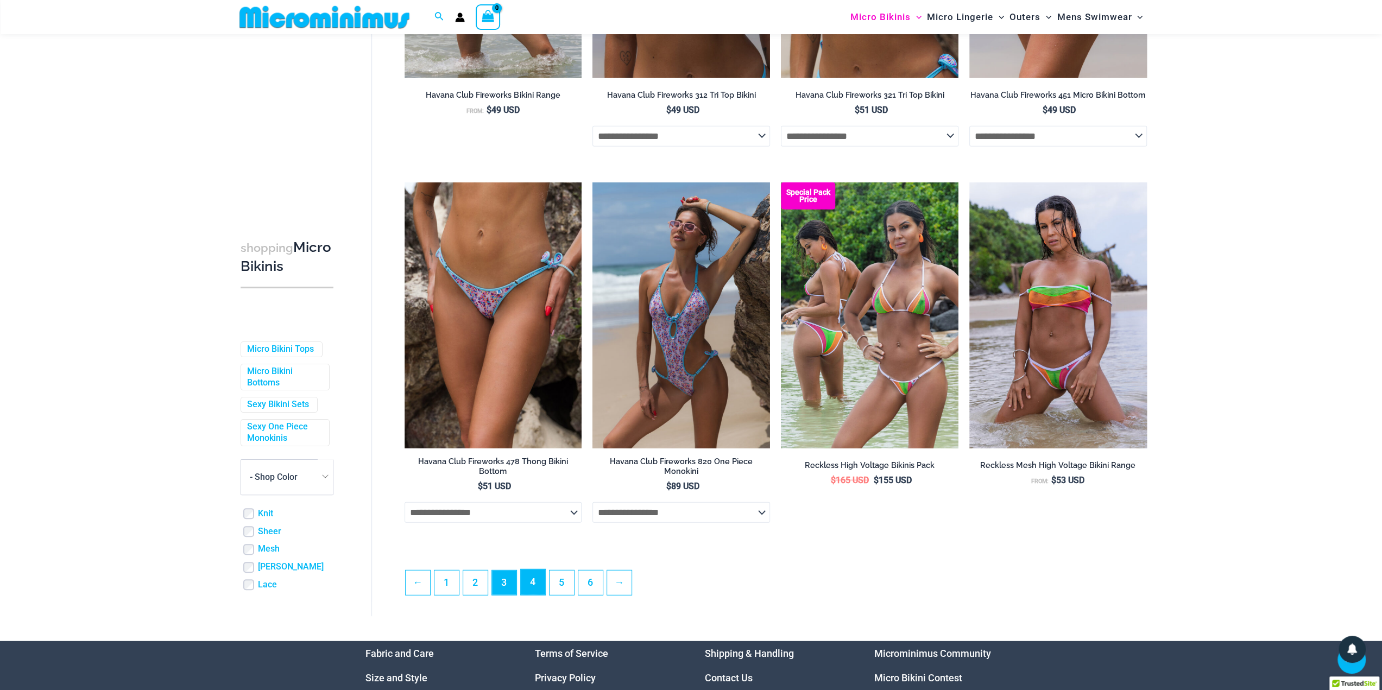
click at [527, 587] on link "4" at bounding box center [533, 583] width 24 height 26
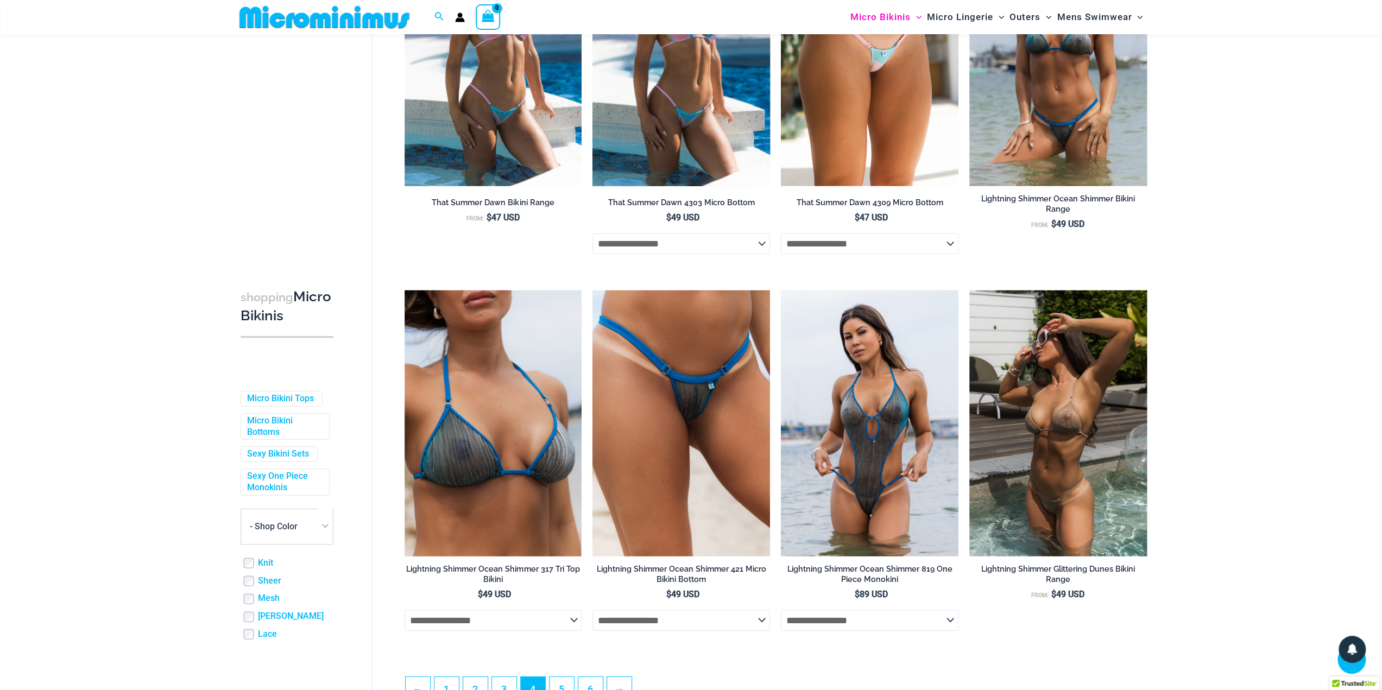
scroll to position [2491, 0]
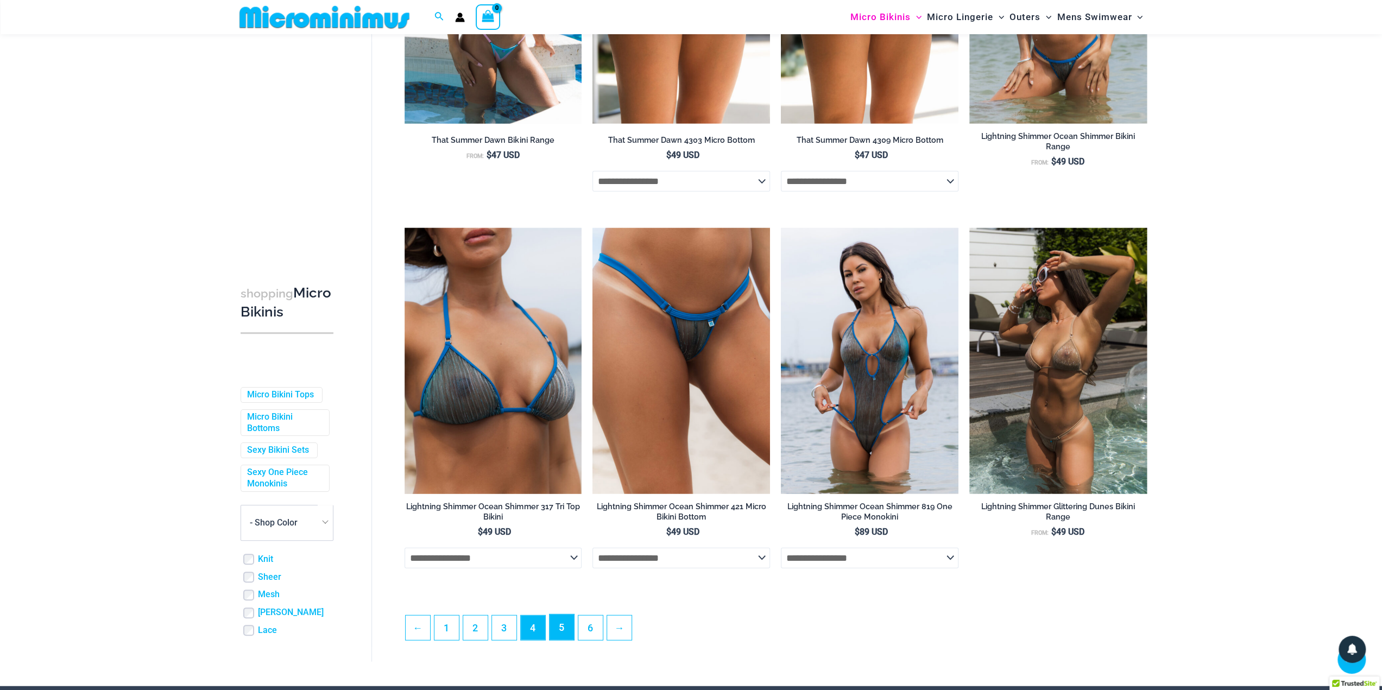
click at [563, 637] on link "5" at bounding box center [562, 628] width 24 height 26
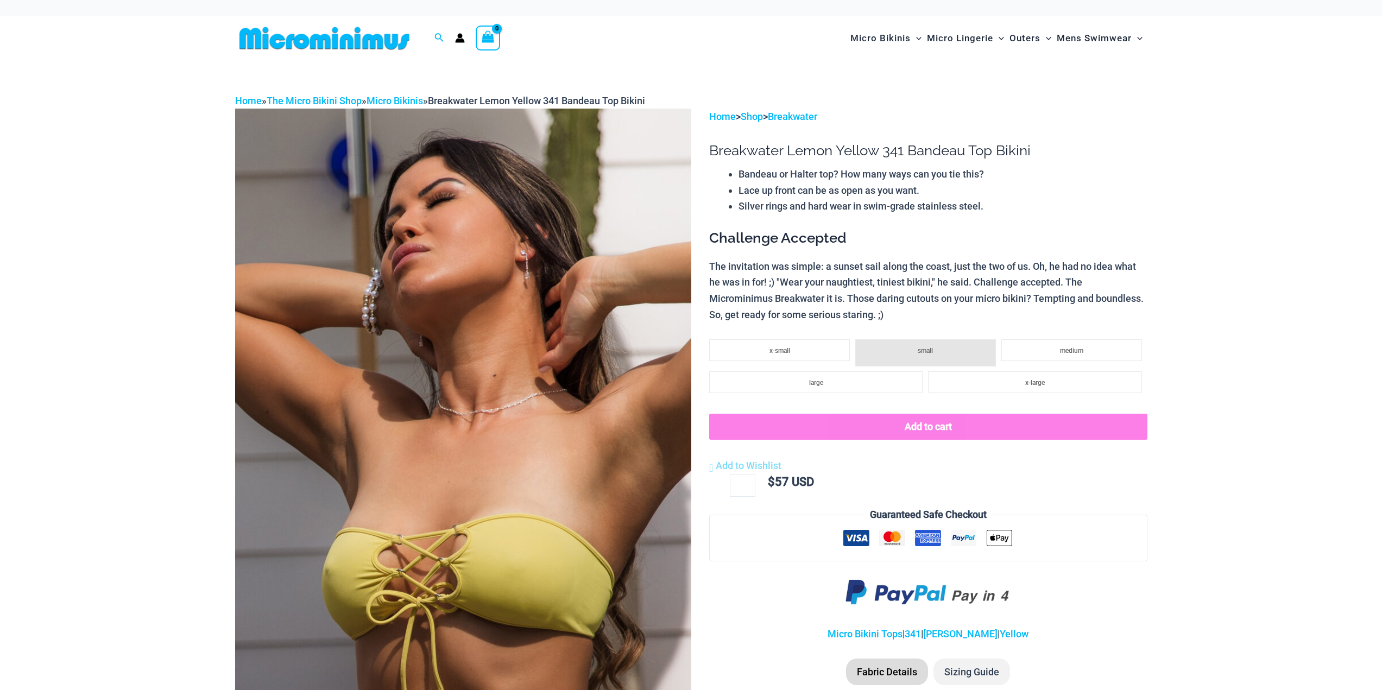
scroll to position [153, 0]
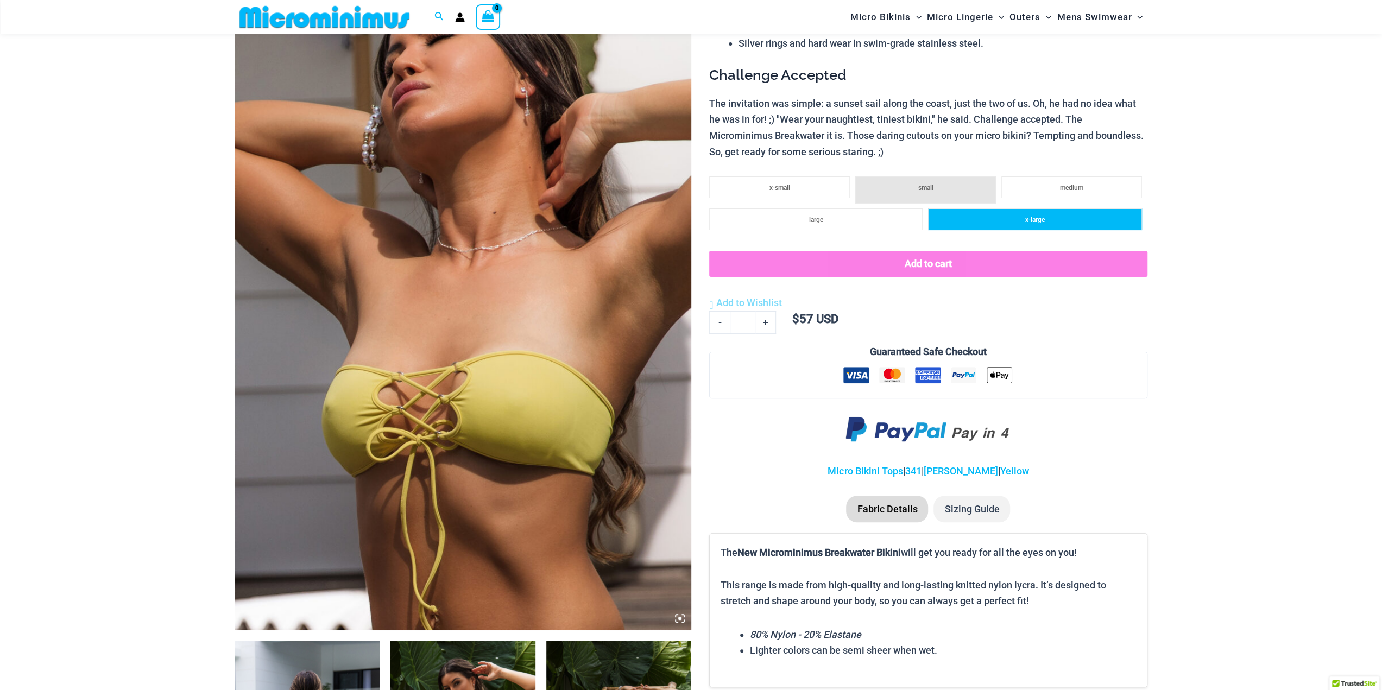
click at [1049, 221] on li "x-large" at bounding box center [1034, 220] width 213 height 22
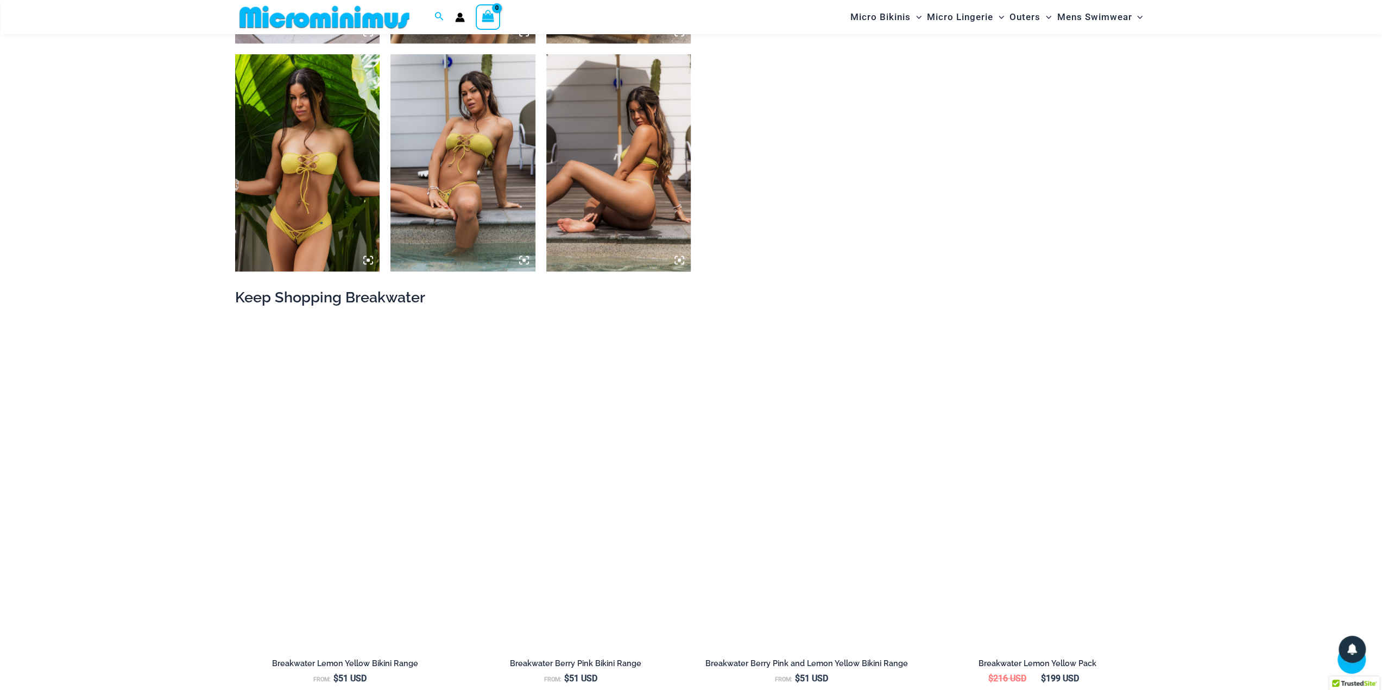
scroll to position [1348, 0]
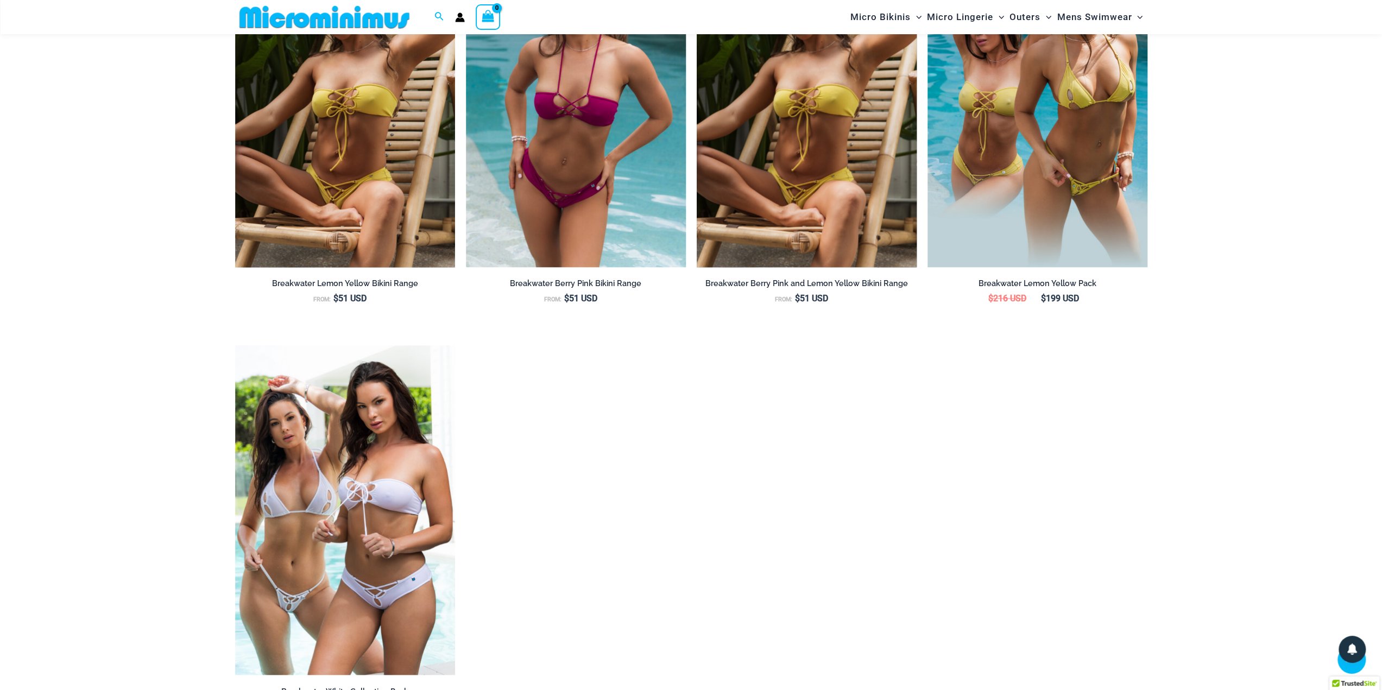
click at [799, 110] on img at bounding box center [807, 102] width 220 height 330
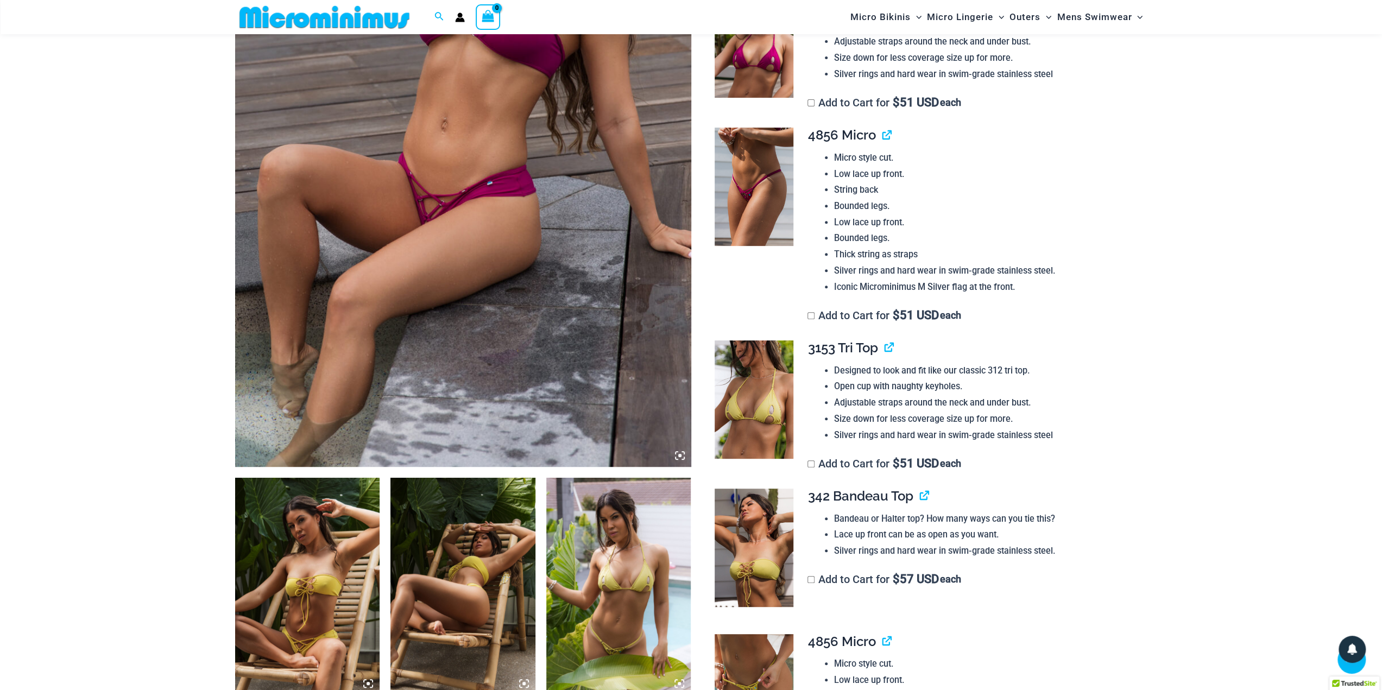
scroll to position [696, 0]
